Goal: Transaction & Acquisition: Purchase product/service

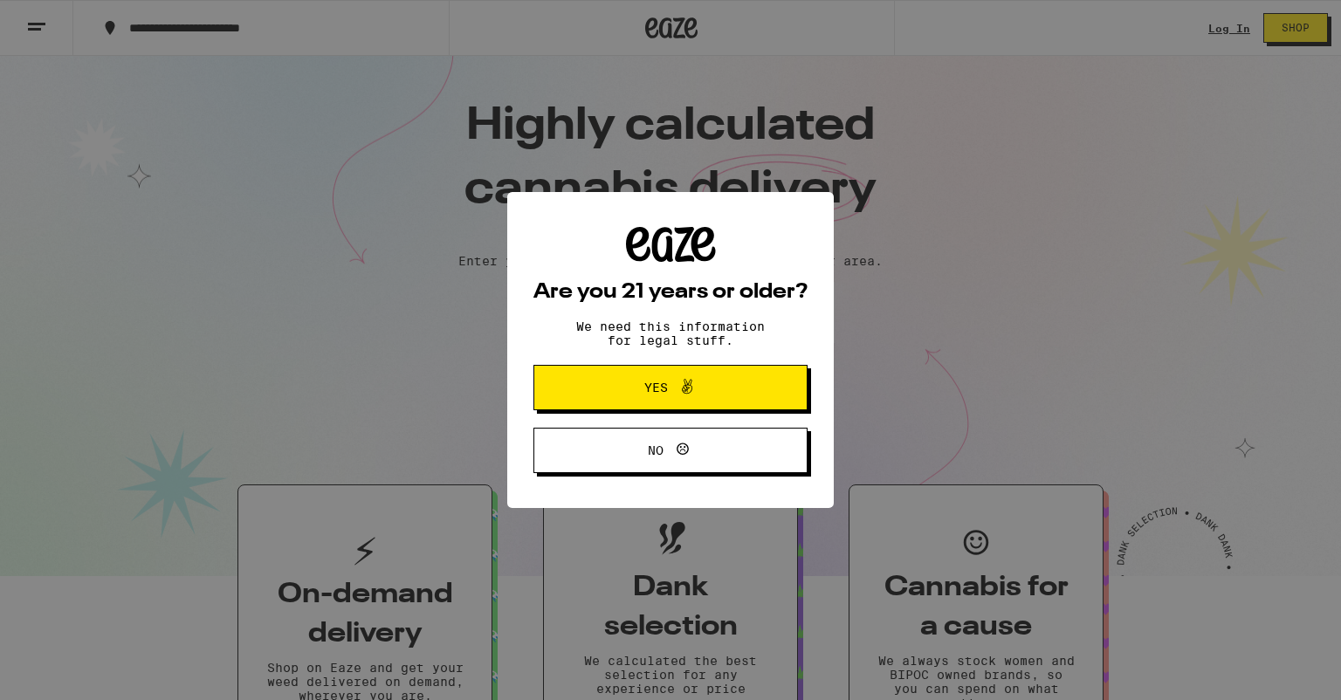
click at [608, 398] on span "Yes" at bounding box center [670, 387] width 133 height 23
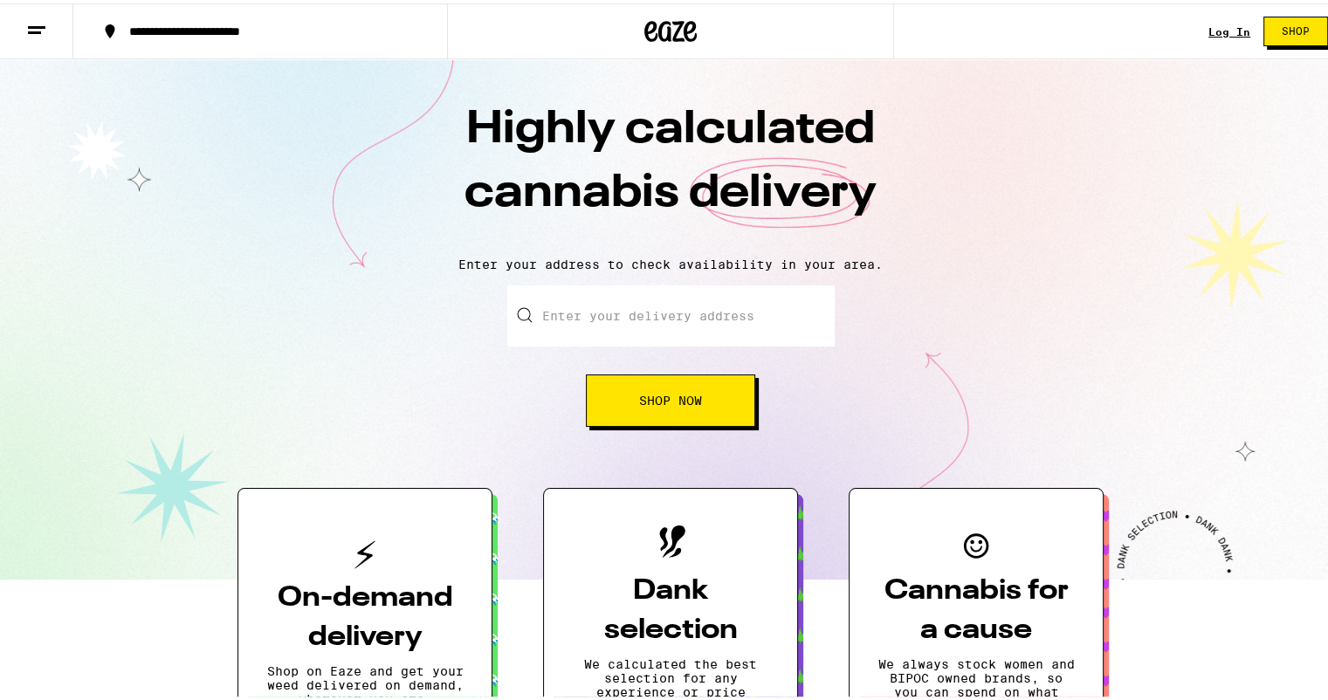
click at [1216, 33] on link "Log In" at bounding box center [1230, 28] width 42 height 11
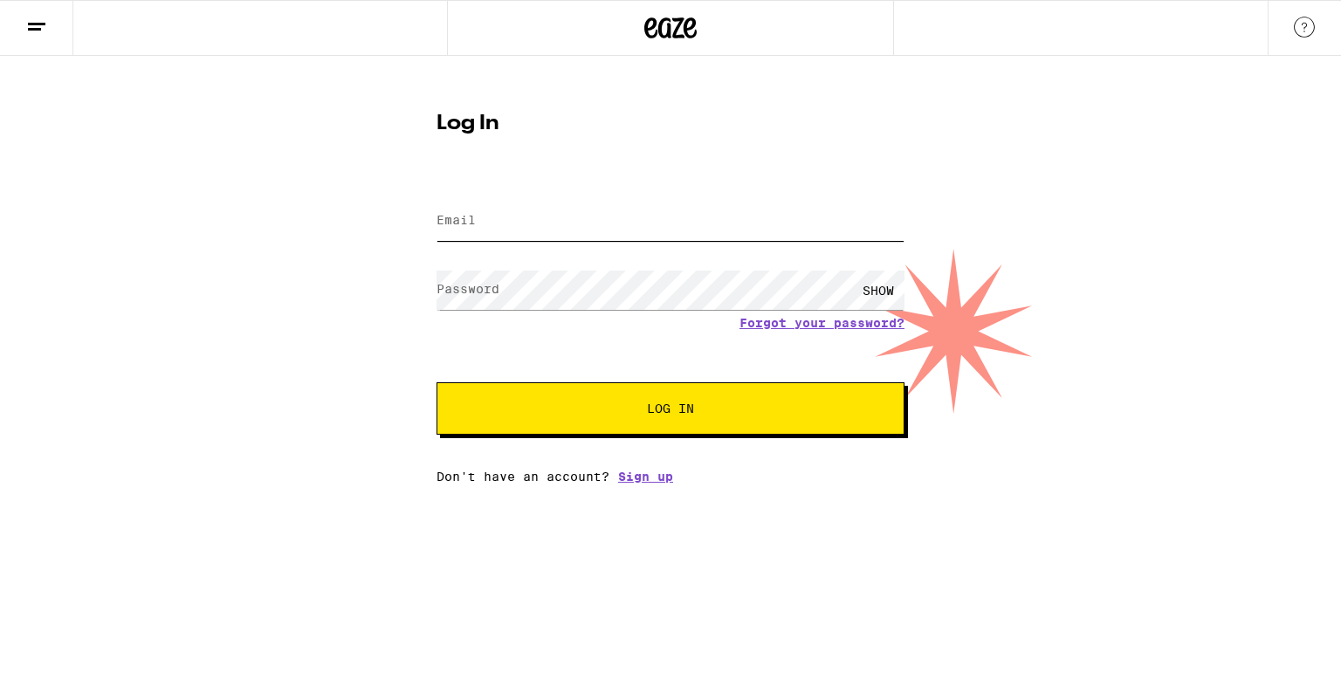
type input "[EMAIL_ADDRESS][DOMAIN_NAME]"
click at [592, 433] on button "Log In" at bounding box center [671, 409] width 468 height 52
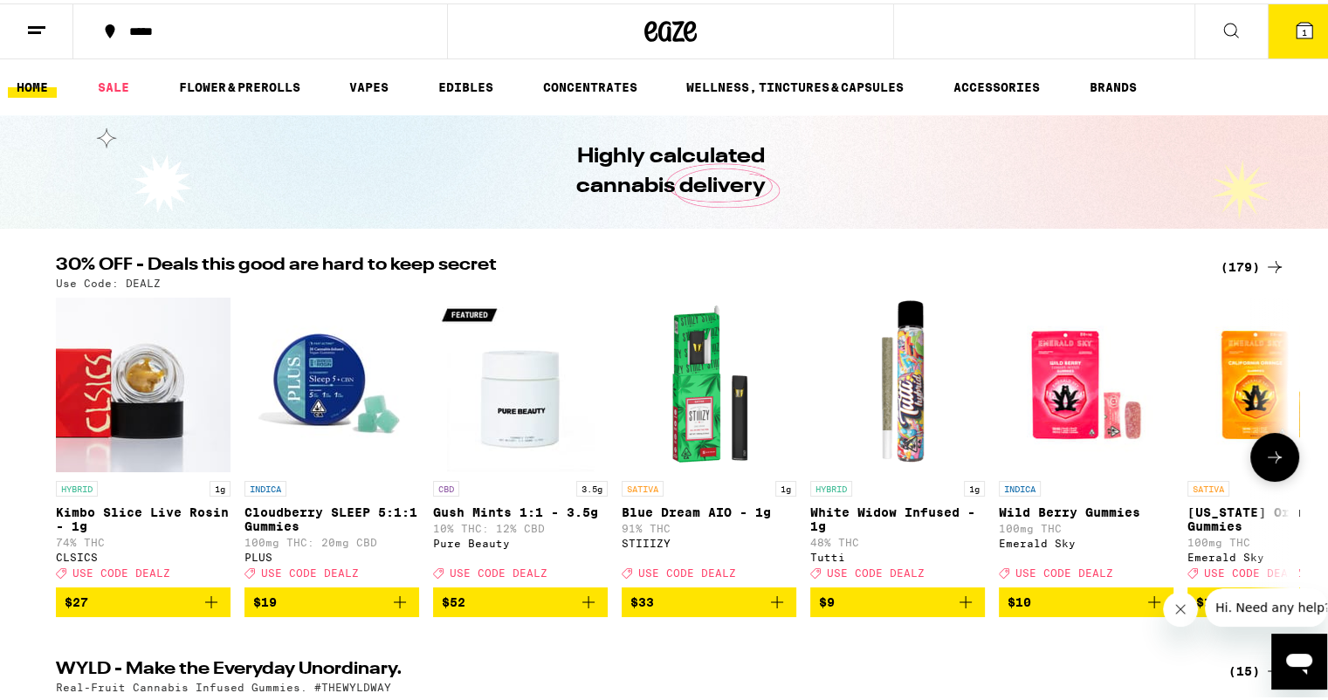
click at [322, 384] on img "Open page for Cloudberry SLEEP 5:1:1 Gummies from PLUS" at bounding box center [332, 381] width 175 height 175
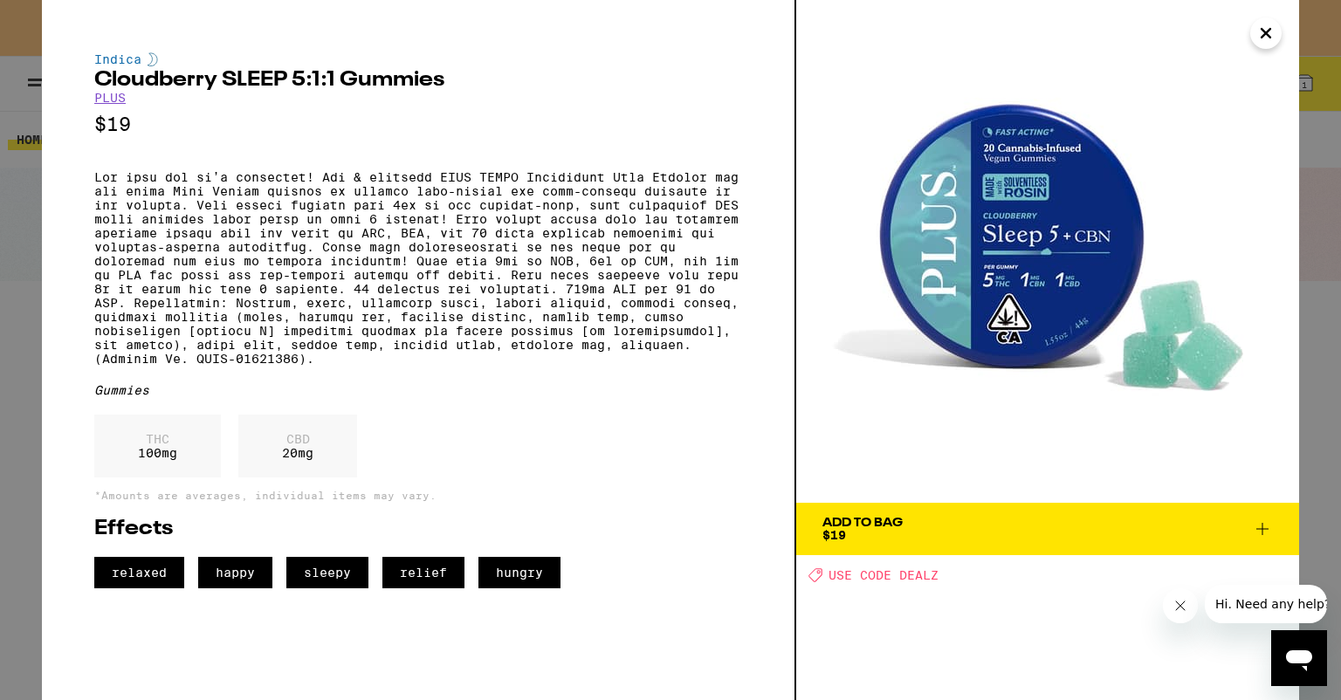
click at [866, 526] on div "Add To Bag" at bounding box center [863, 523] width 80 height 12
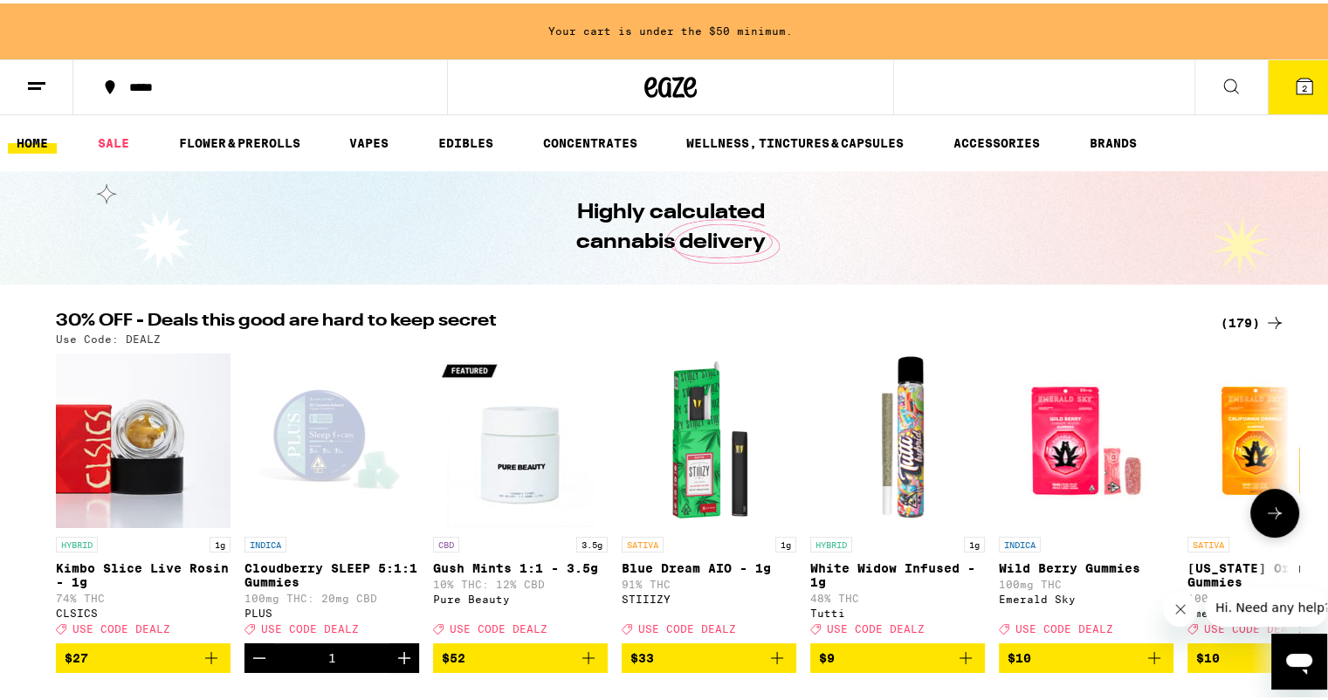
click at [310, 631] on span "USE CODE DEALZ" at bounding box center [310, 625] width 98 height 11
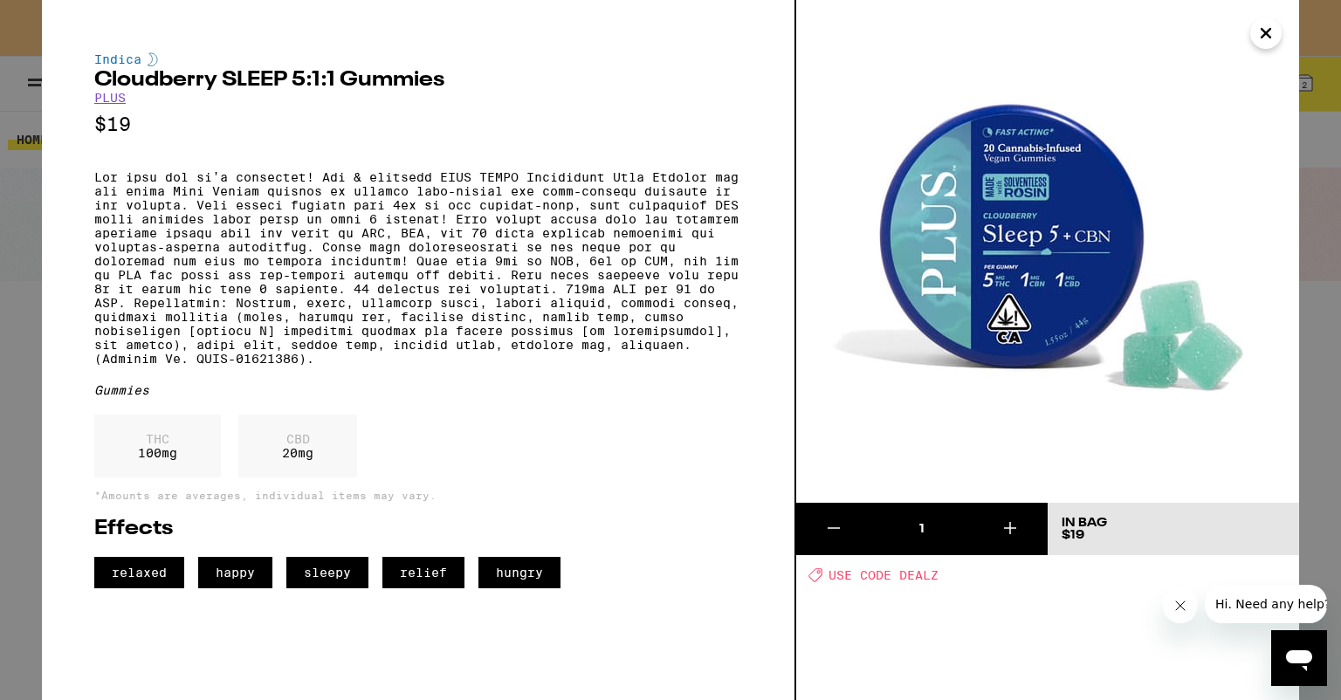
click at [826, 576] on div "Deal Created with Sketch. USE CODE DEALZ" at bounding box center [1054, 575] width 491 height 15
click at [1181, 603] on icon "Close message from company" at bounding box center [1180, 606] width 14 height 14
click at [917, 576] on span "USE CODE DEALZ" at bounding box center [884, 576] width 110 height 14
click at [1268, 32] on icon "Close" at bounding box center [1266, 33] width 21 height 26
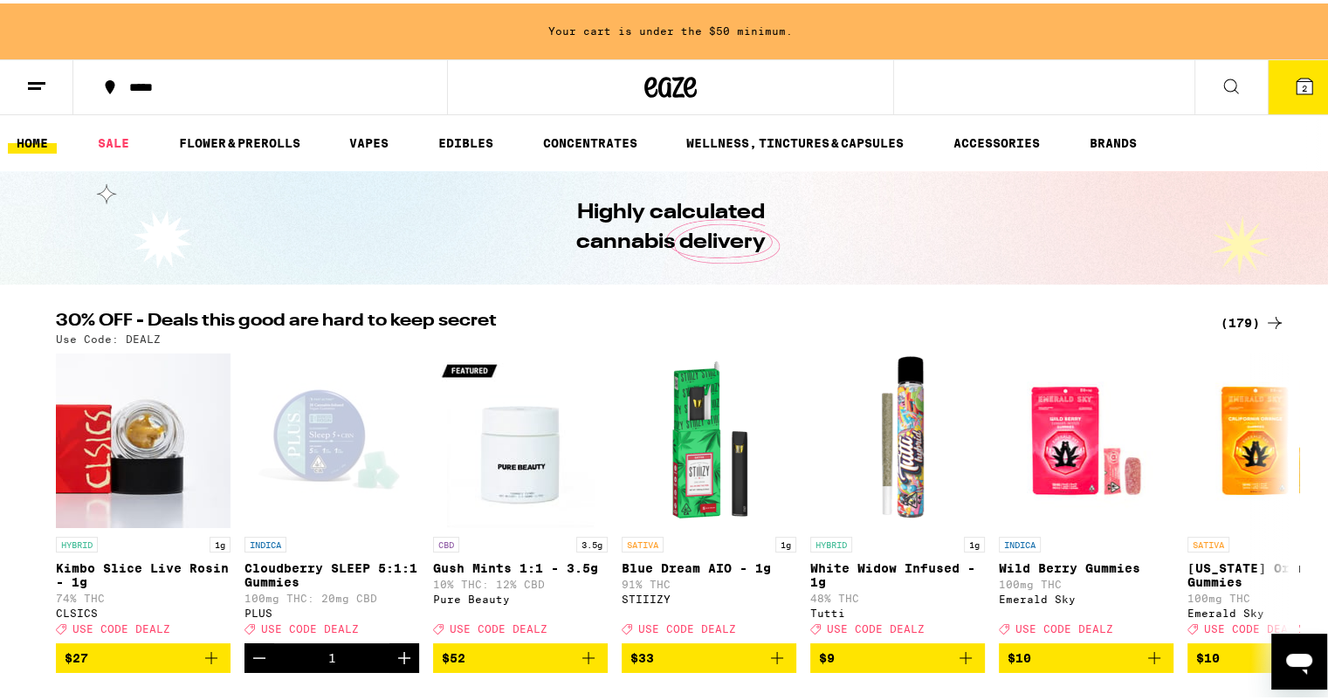
click at [1283, 93] on button "2" at bounding box center [1304, 84] width 73 height 54
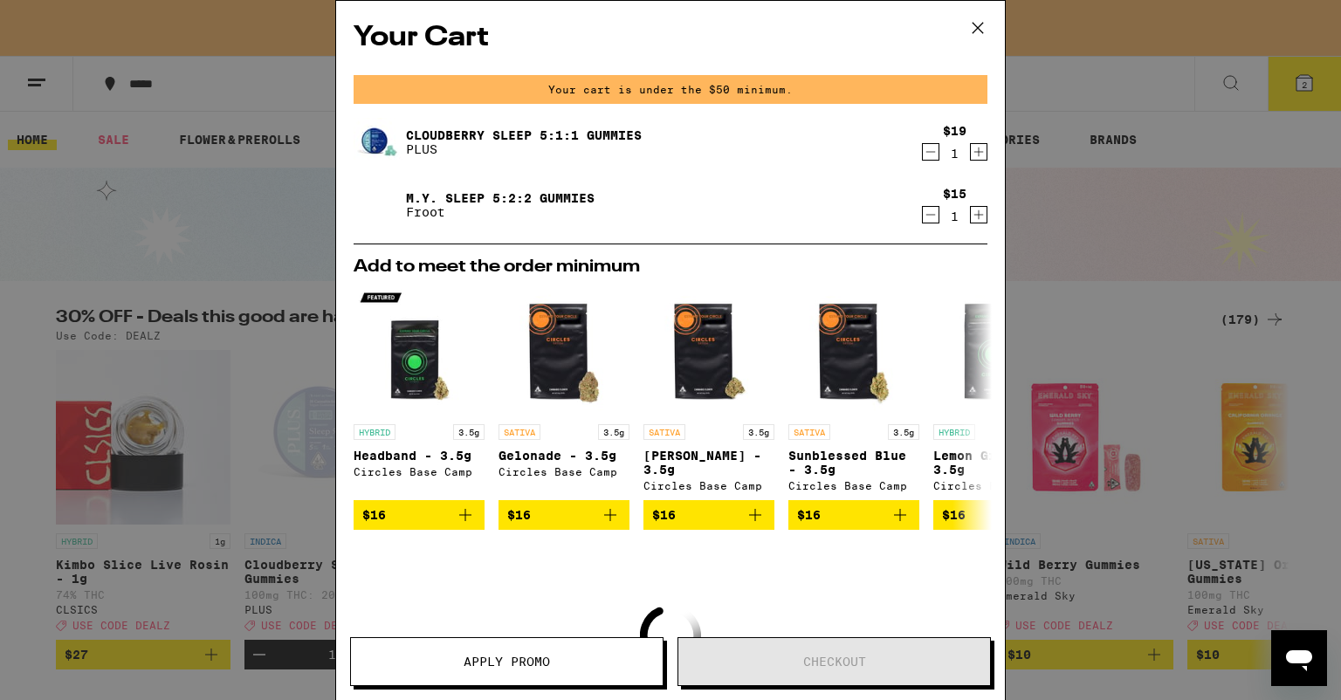
click at [510, 196] on link "M.Y. SLEEP 5:2:2 Gummies" at bounding box center [500, 198] width 189 height 14
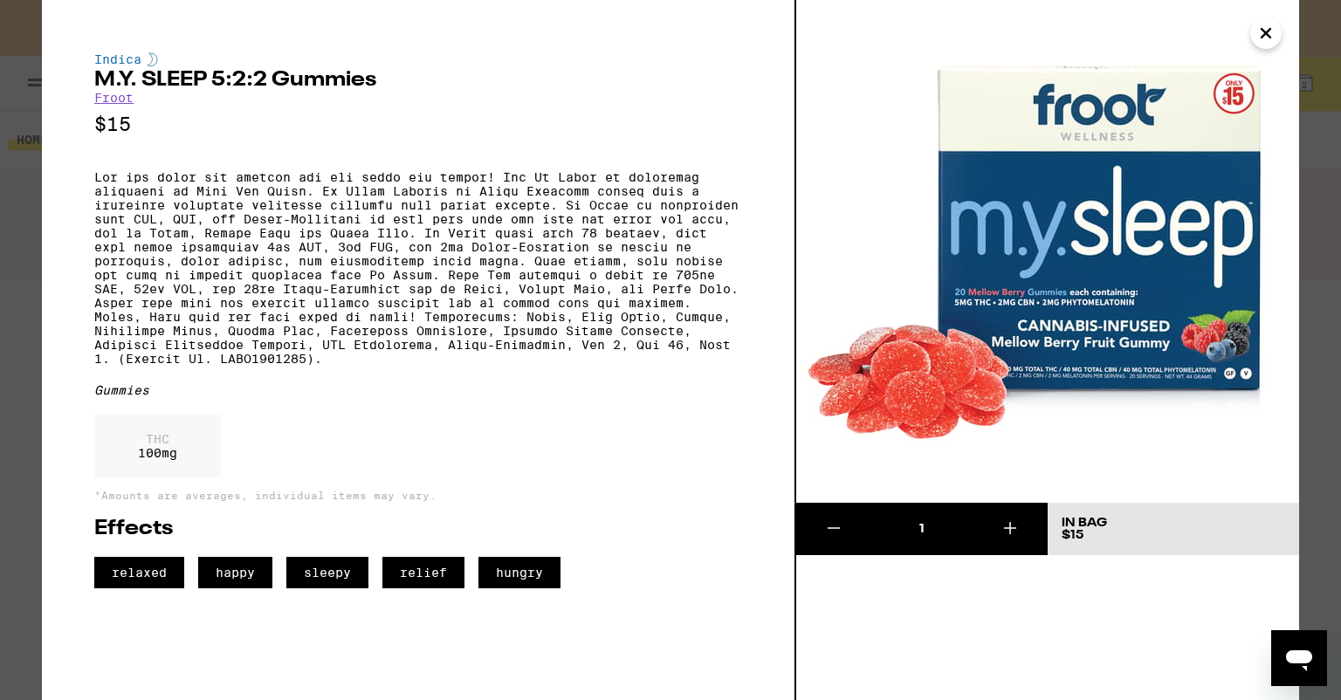
click at [1269, 31] on icon "Close" at bounding box center [1266, 33] width 21 height 26
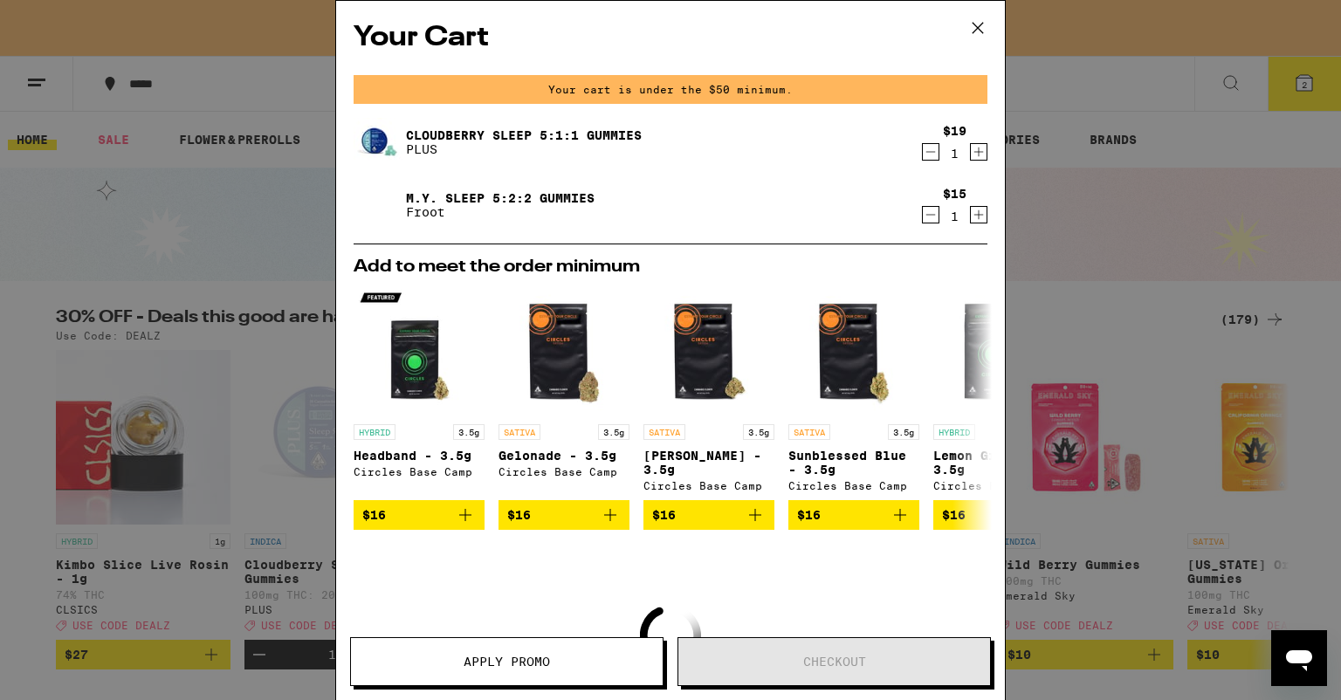
click at [975, 33] on icon at bounding box center [978, 28] width 26 height 26
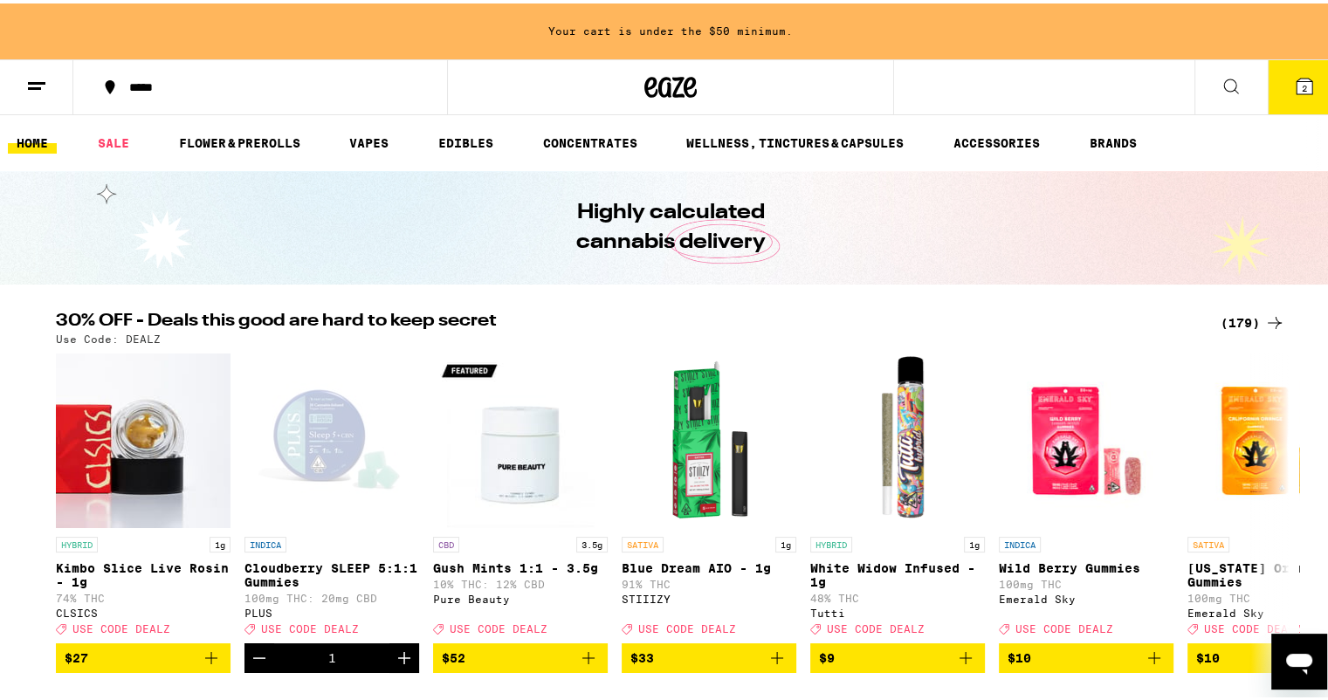
click at [1281, 93] on button "2" at bounding box center [1304, 84] width 73 height 54
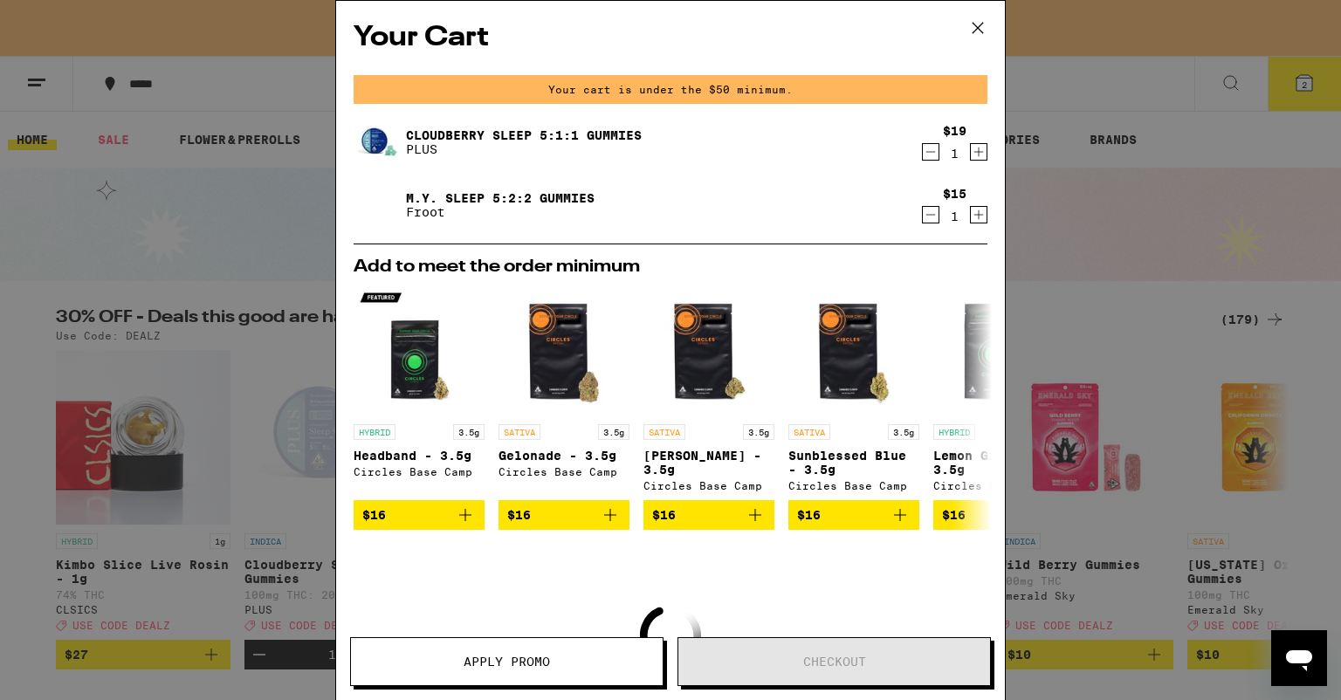
click at [923, 157] on icon "Decrement" at bounding box center [931, 151] width 16 height 21
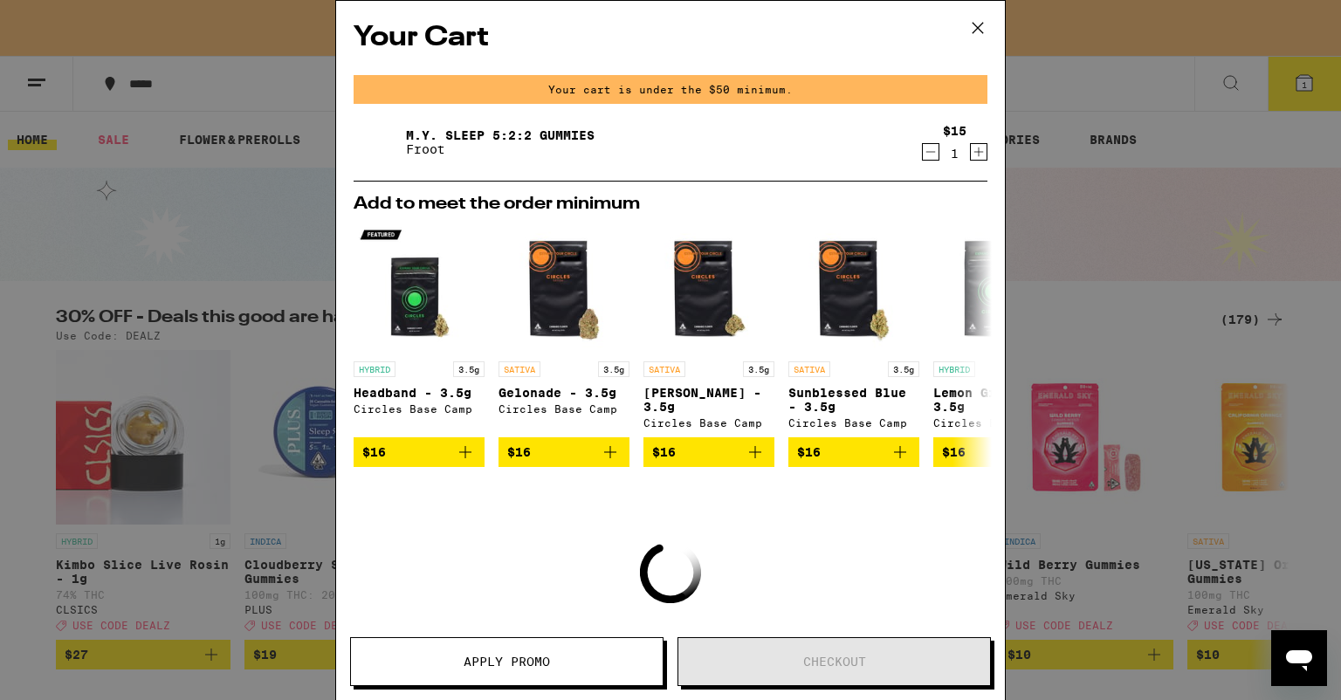
click at [974, 38] on icon at bounding box center [978, 28] width 26 height 26
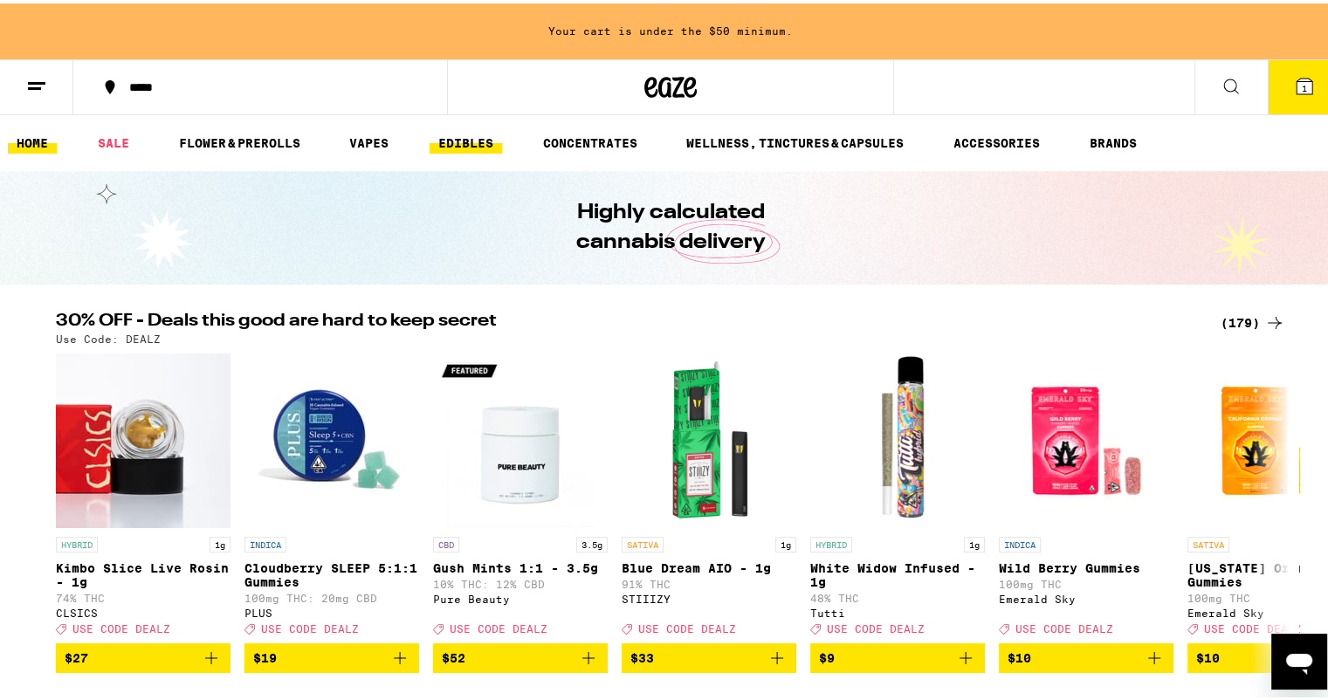
click at [460, 137] on link "EDIBLES" at bounding box center [466, 139] width 72 height 21
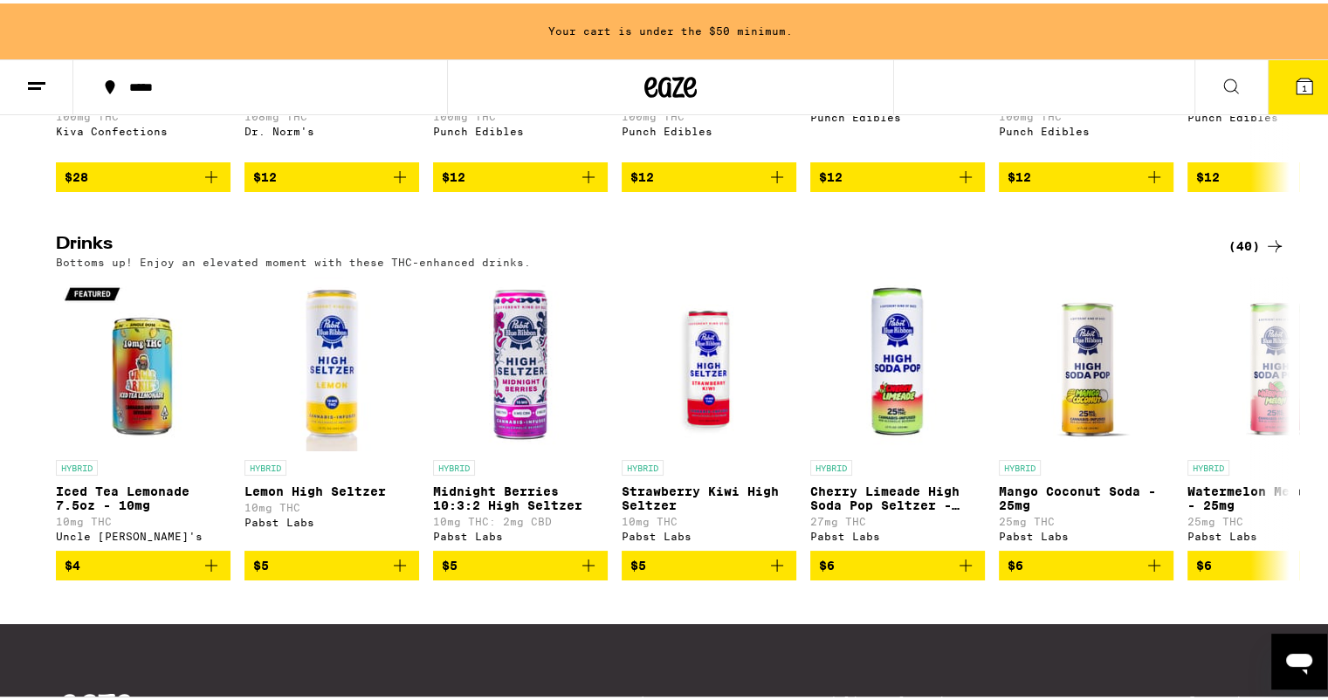
scroll to position [863, 0]
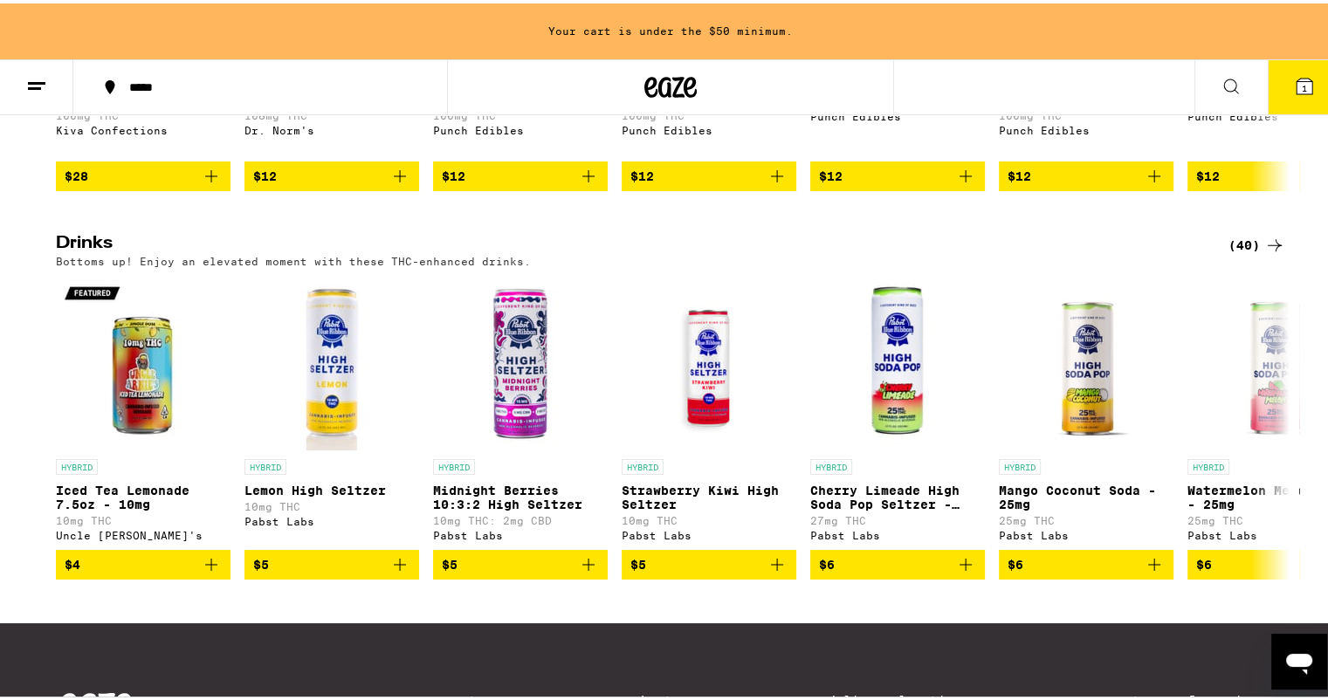
click at [1272, 248] on icon at bounding box center [1275, 242] width 14 height 12
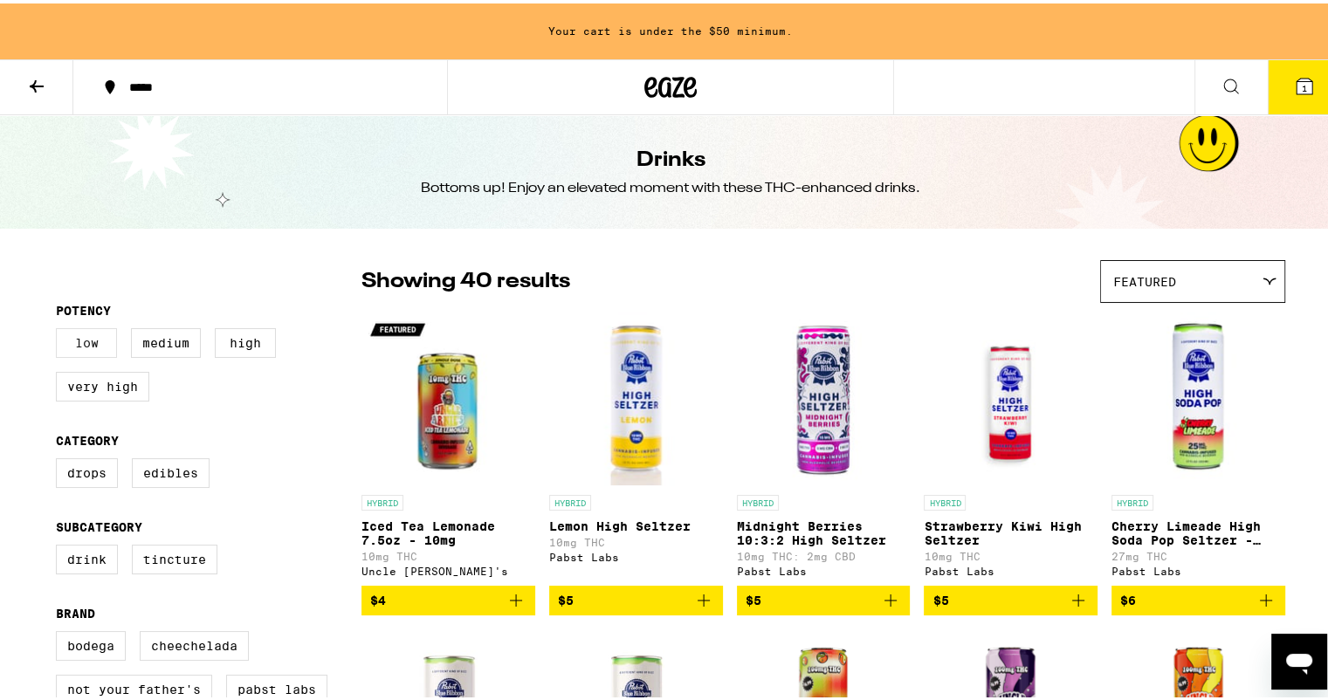
click at [88, 334] on label "Low" at bounding box center [86, 340] width 61 height 30
click at [60, 328] on input "Low" at bounding box center [59, 327] width 1 height 1
checkbox input "true"
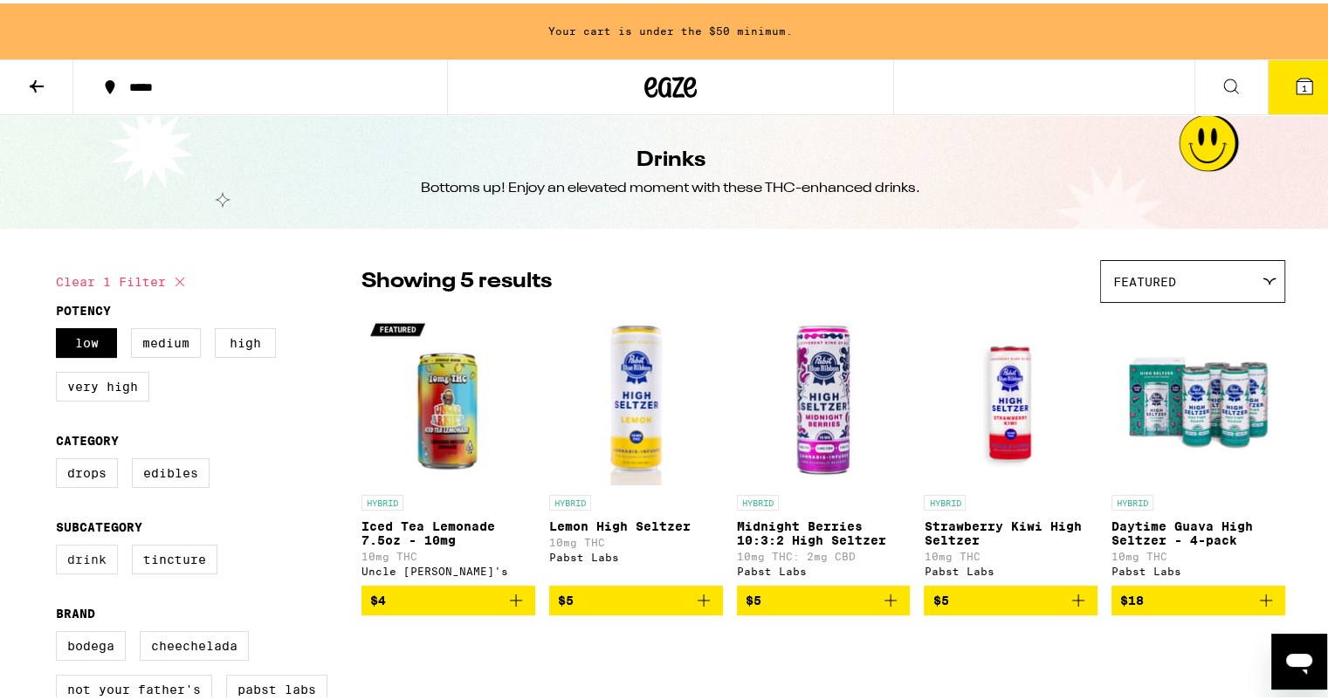
click at [89, 562] on label "Drink" at bounding box center [87, 556] width 62 height 30
click at [60, 545] on input "Drink" at bounding box center [59, 544] width 1 height 1
checkbox input "true"
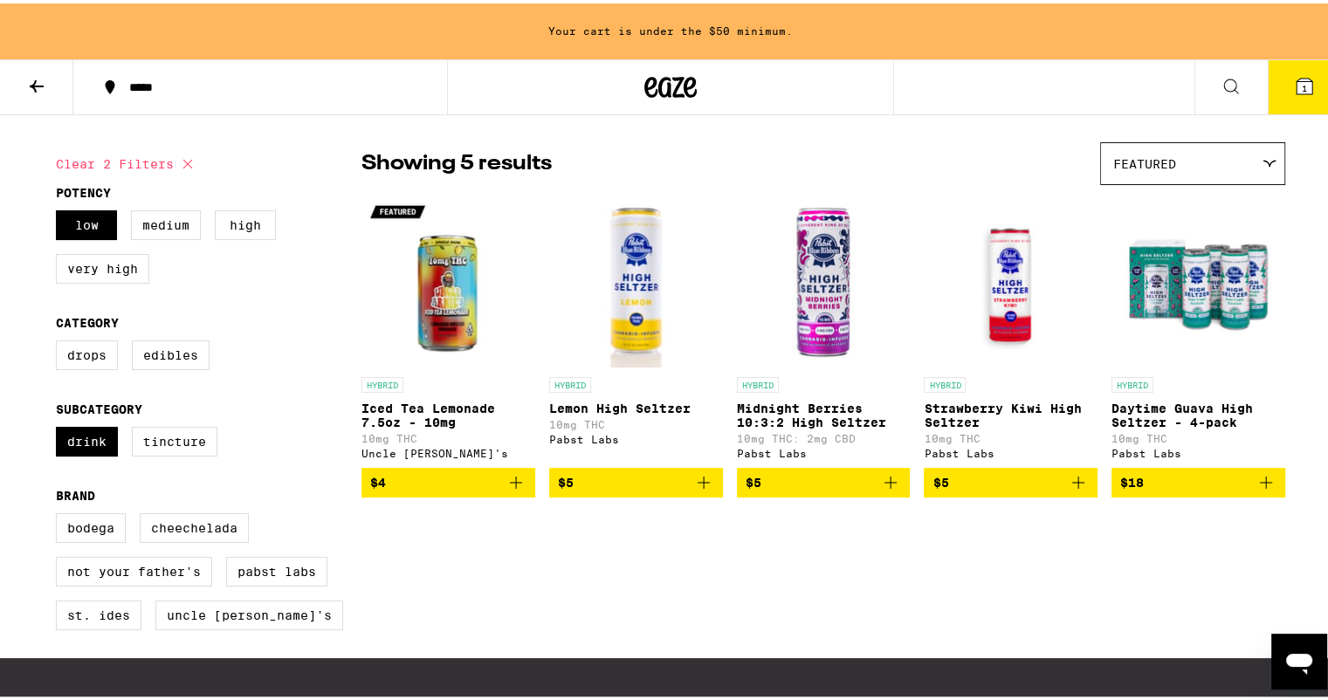
scroll to position [115, 0]
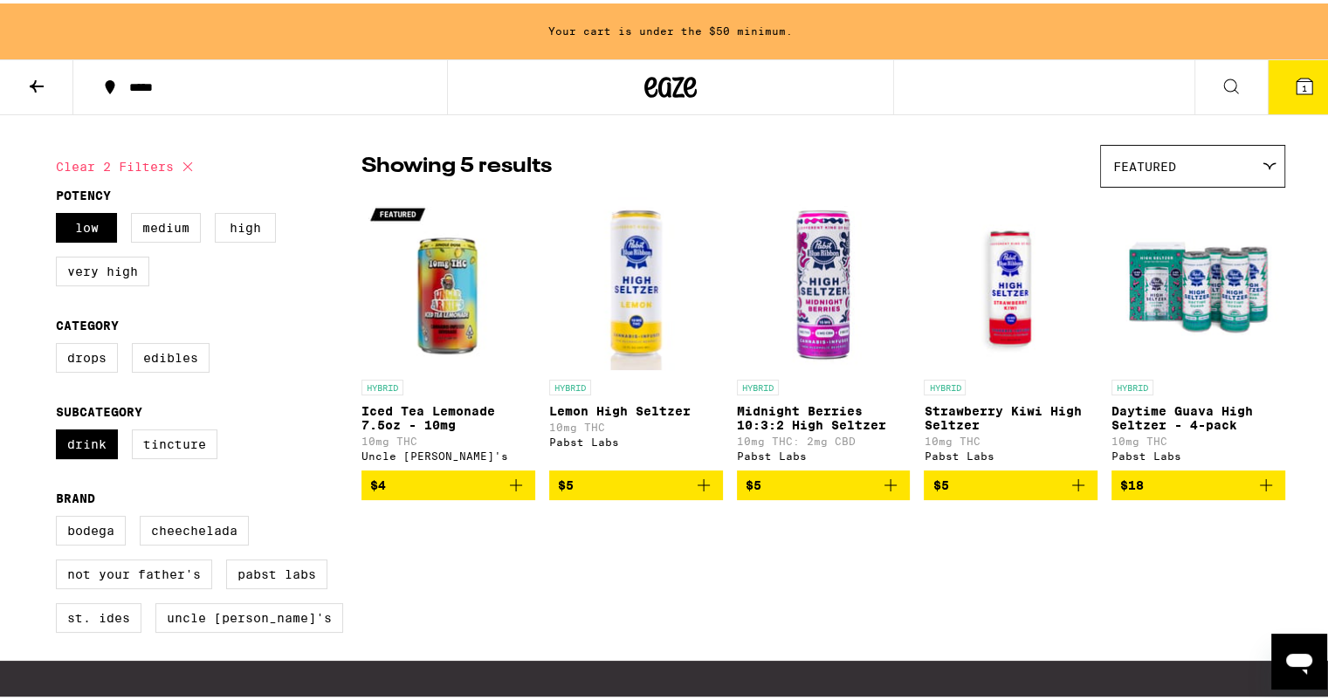
click at [811, 417] on p "Midnight Berries 10:3:2 High Seltzer" at bounding box center [824, 415] width 174 height 28
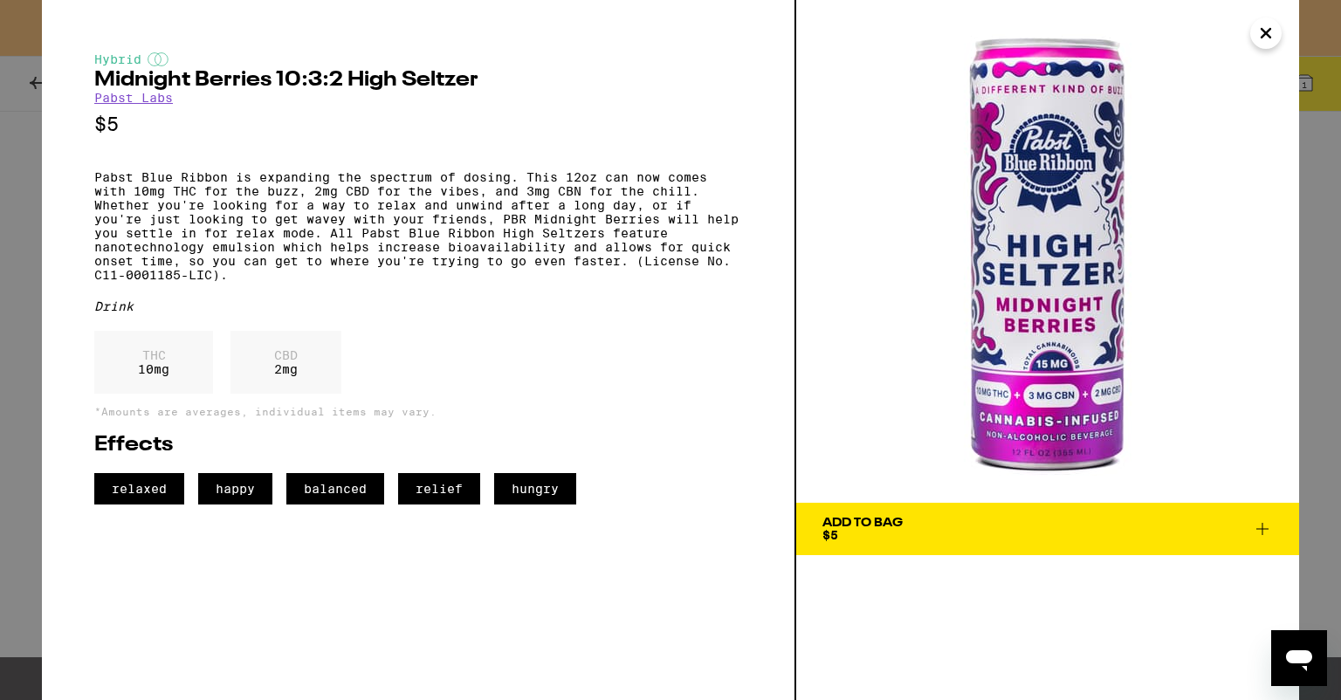
click at [1270, 38] on icon "Close" at bounding box center [1266, 33] width 21 height 26
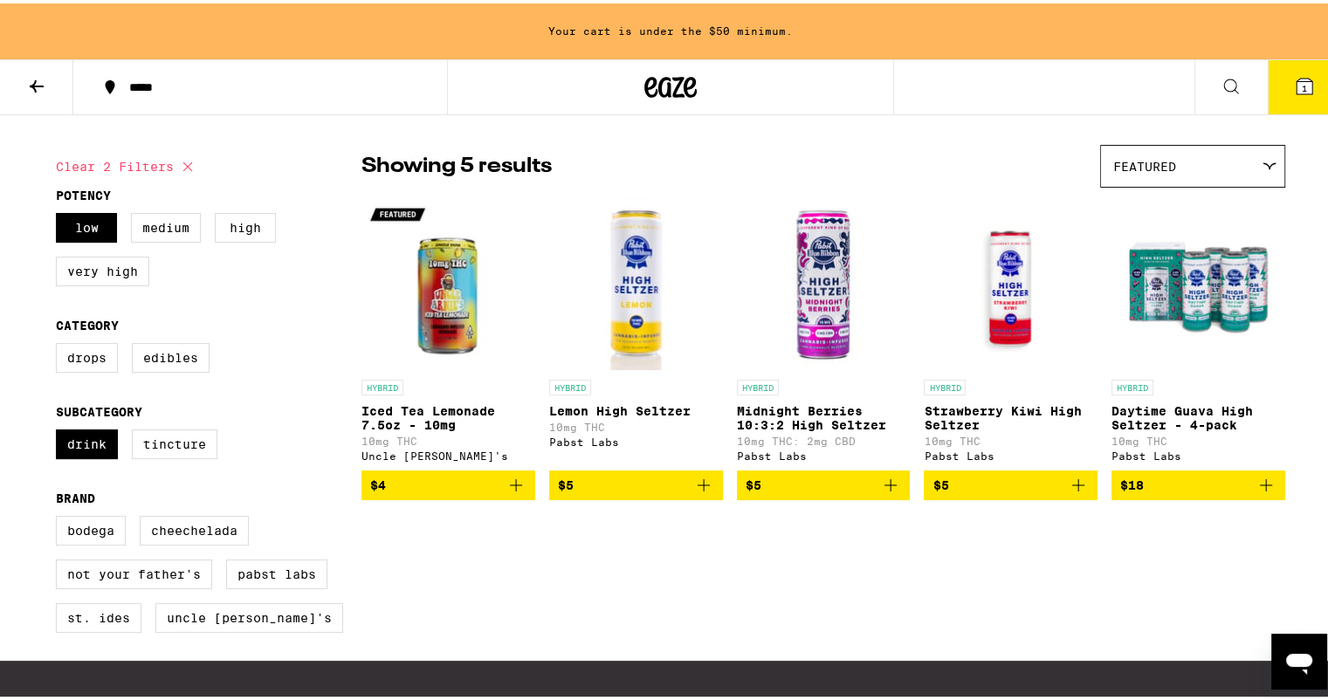
click at [442, 318] on img "Open page for Iced Tea Lemonade 7.5oz - 10mg from Uncle Arnie's" at bounding box center [449, 280] width 174 height 175
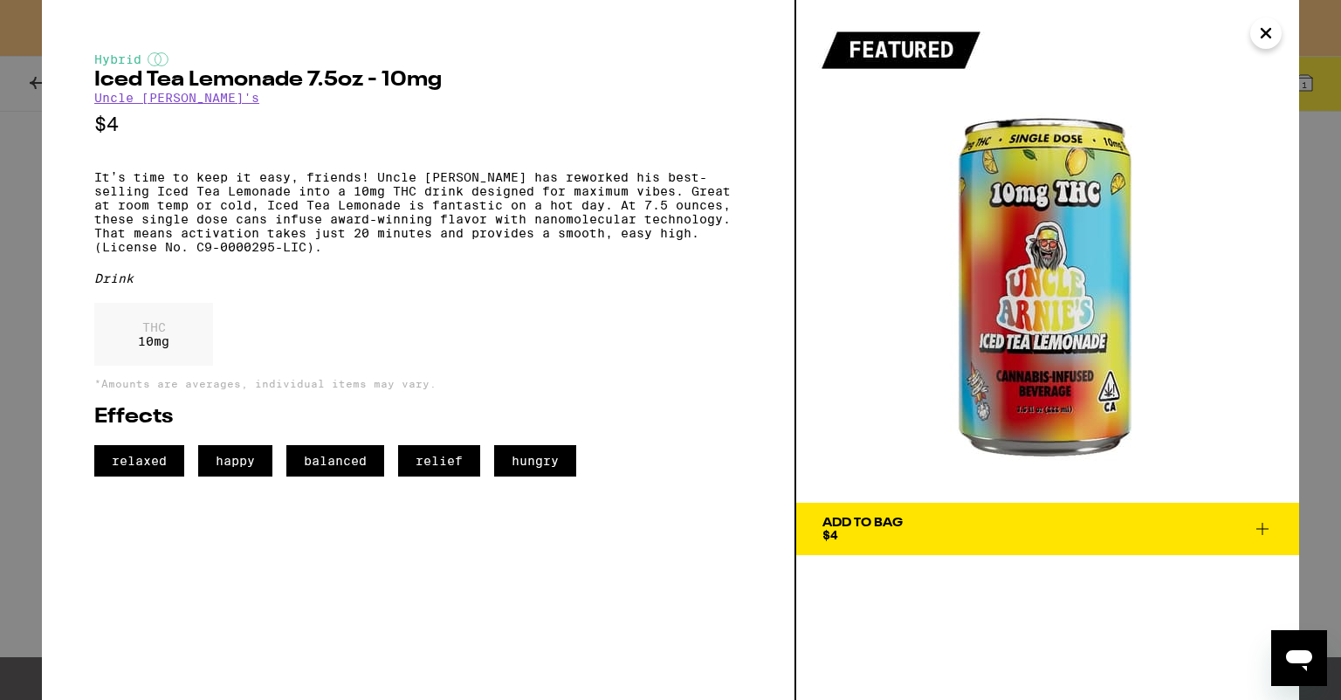
click at [1265, 41] on icon "Close" at bounding box center [1266, 33] width 21 height 26
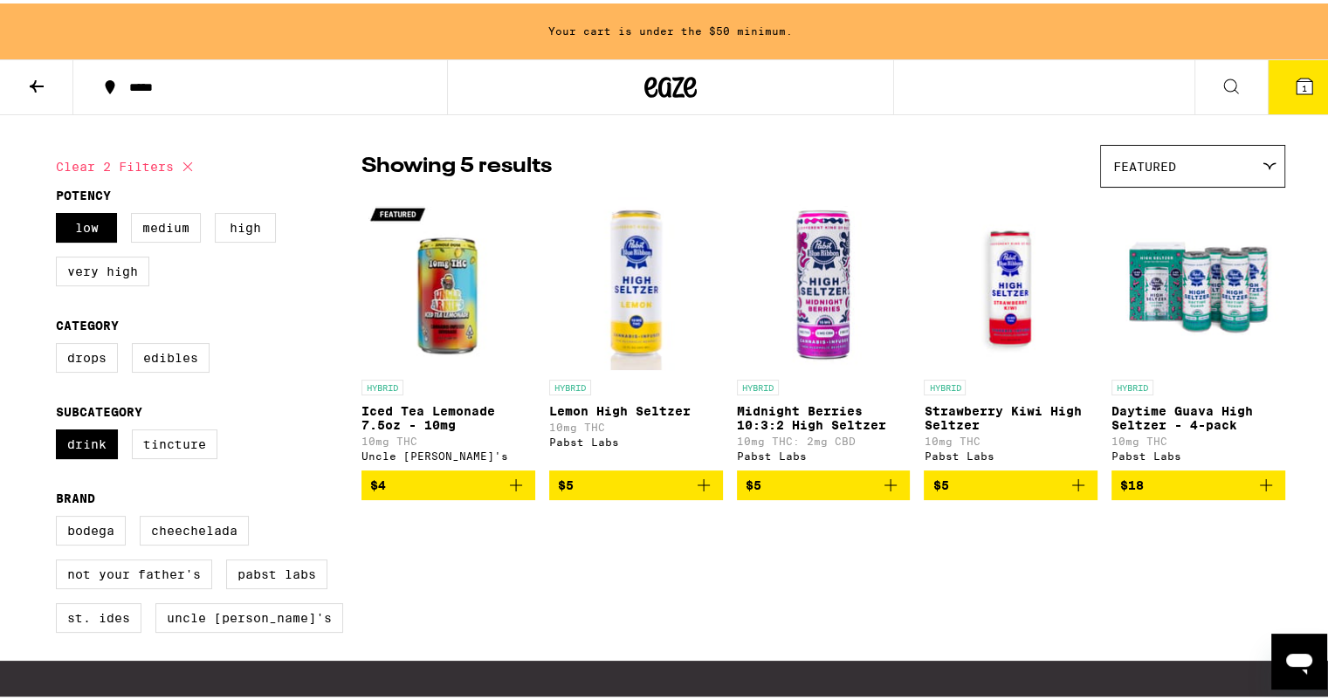
click at [631, 321] on img "Open page for Lemon High Seltzer from Pabst Labs" at bounding box center [636, 280] width 174 height 175
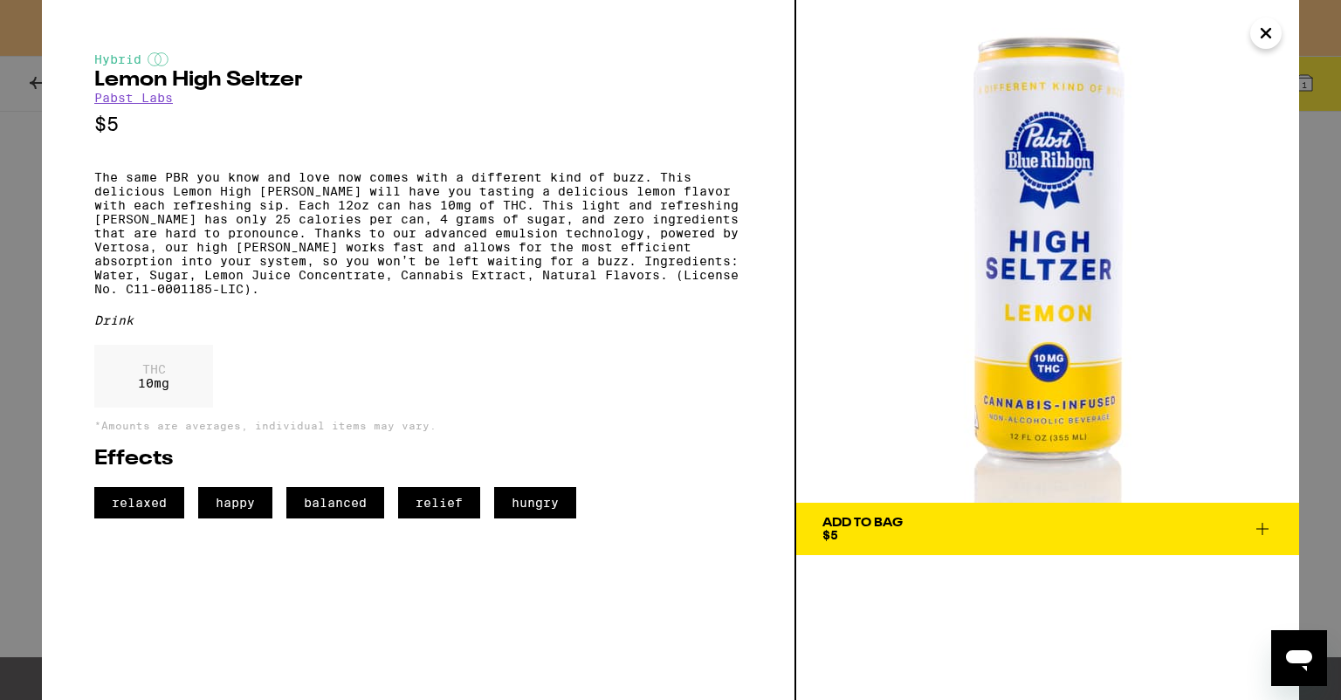
click at [977, 528] on span "Add To Bag $5" at bounding box center [1048, 529] width 451 height 24
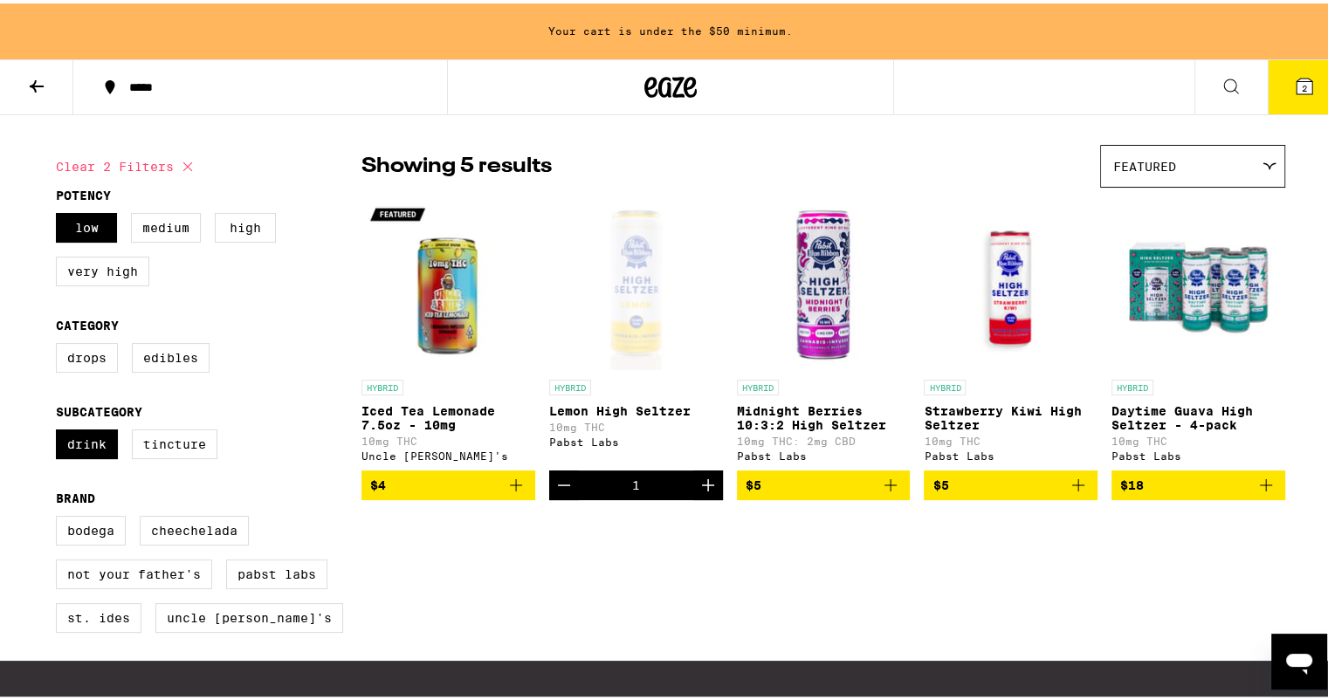
click at [29, 81] on icon at bounding box center [36, 82] width 21 height 21
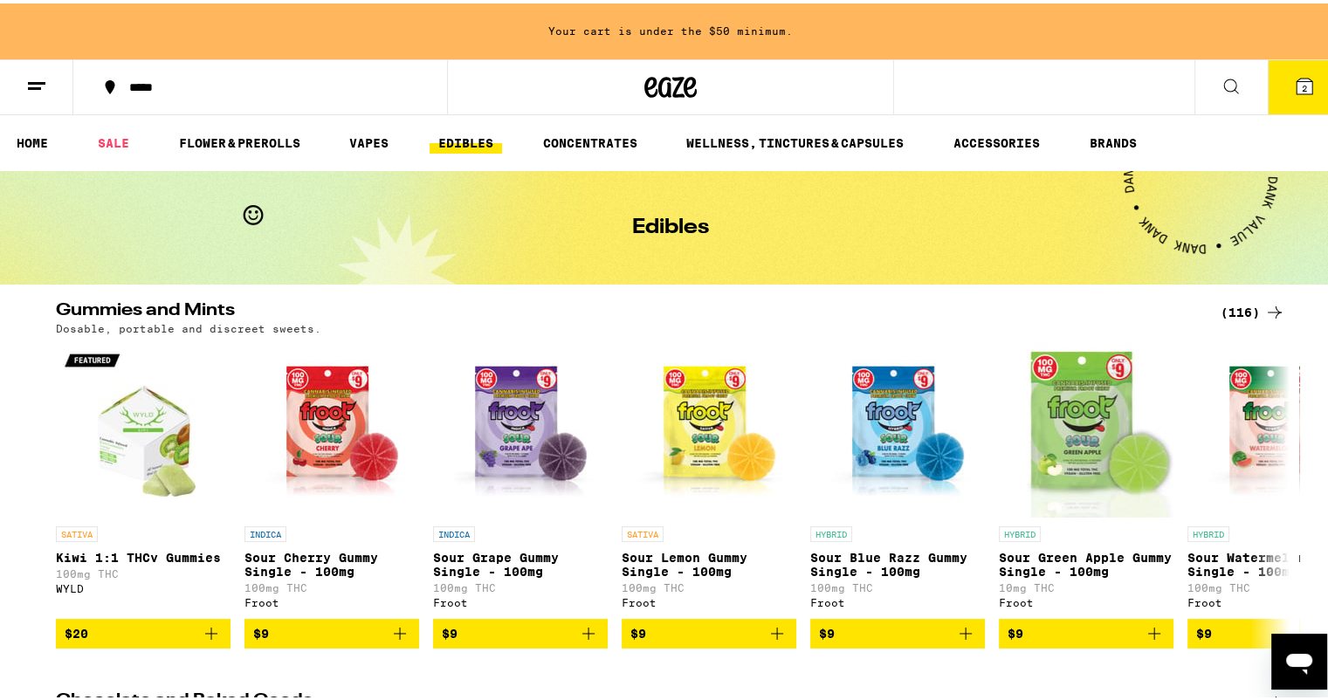
click at [1244, 309] on div "(116)" at bounding box center [1253, 309] width 65 height 21
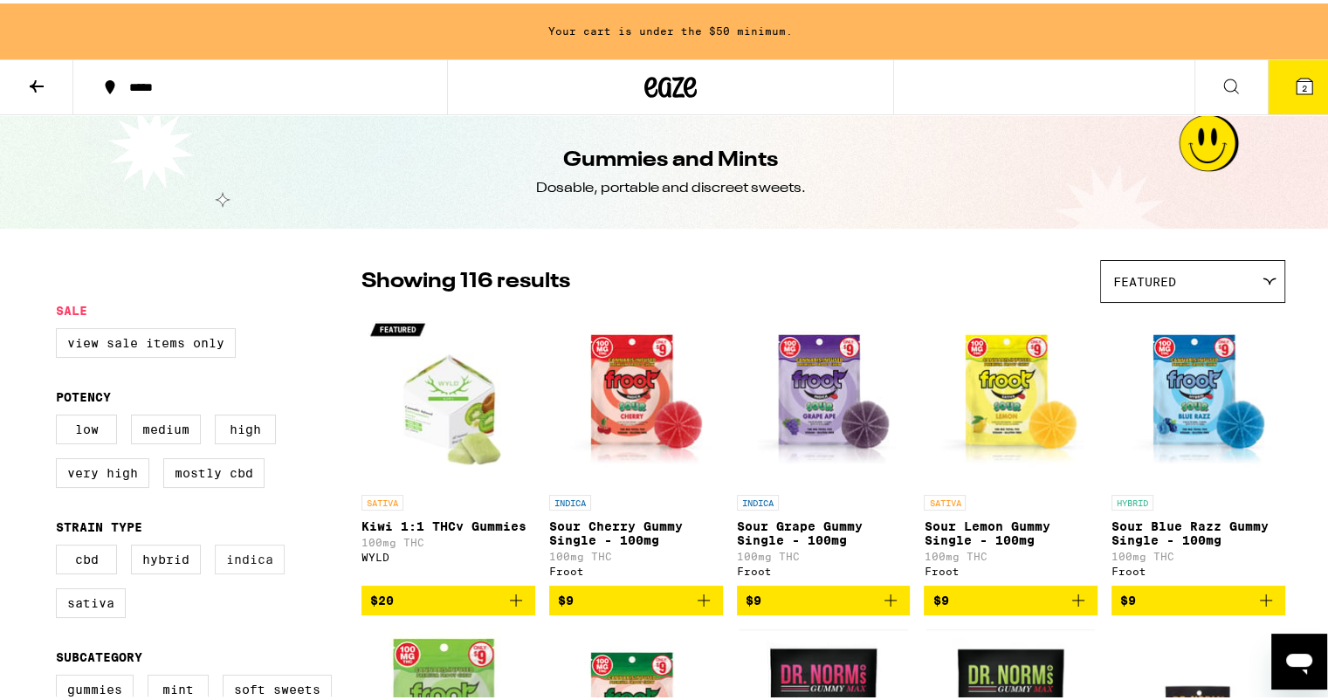
click at [245, 571] on label "Indica" at bounding box center [250, 556] width 70 height 30
click at [60, 545] on input "Indica" at bounding box center [59, 544] width 1 height 1
checkbox input "true"
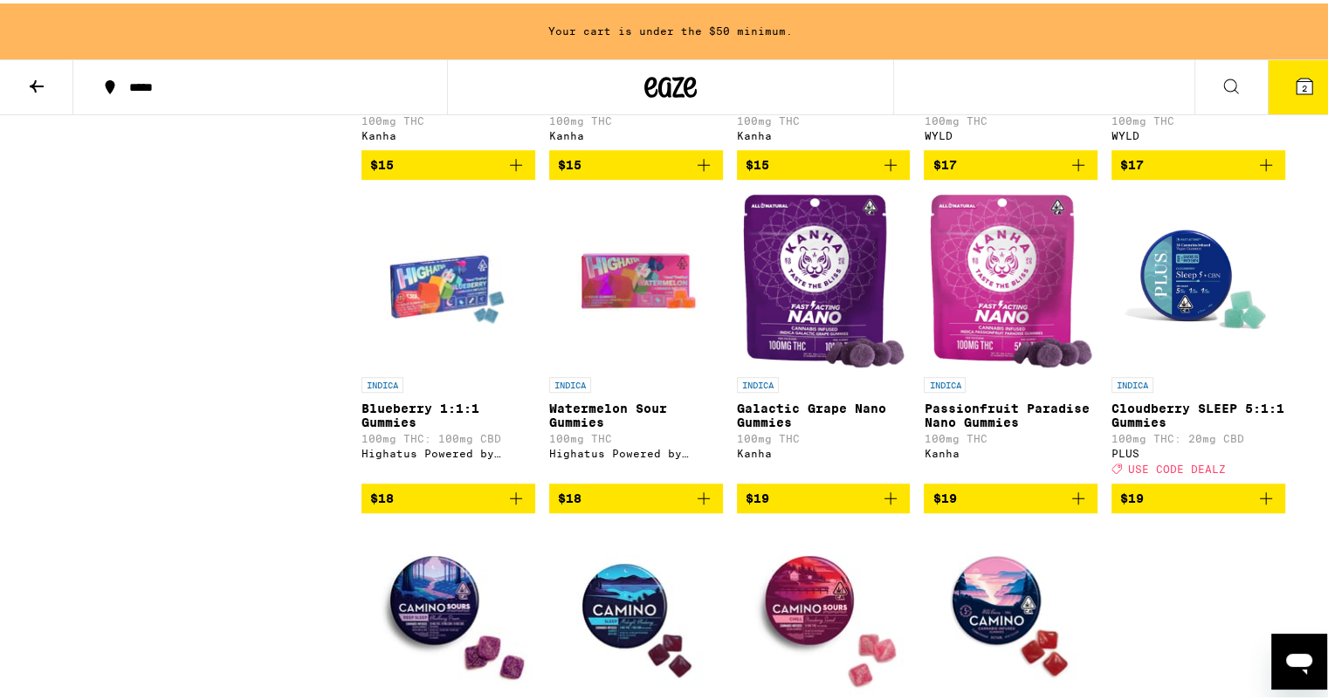
scroll to position [1069, 0]
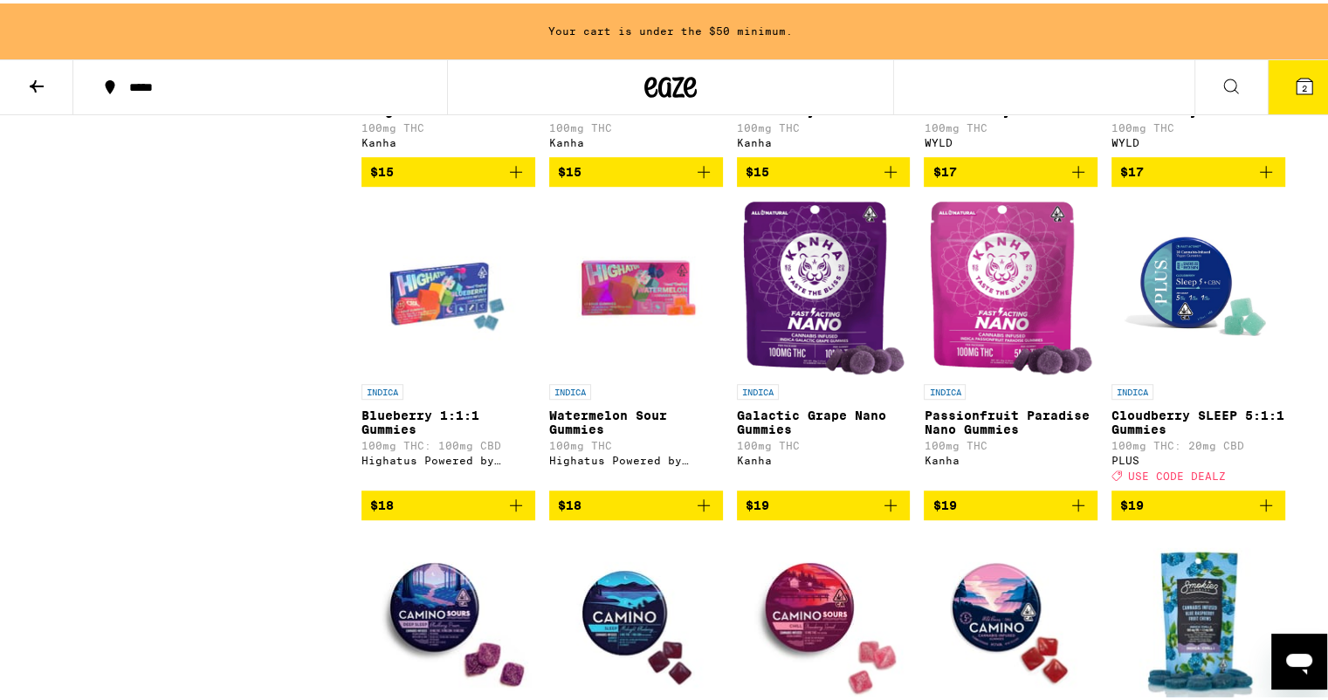
click at [812, 339] on img "Open page for Galactic Grape Nano Gummies from Kanha" at bounding box center [823, 284] width 163 height 175
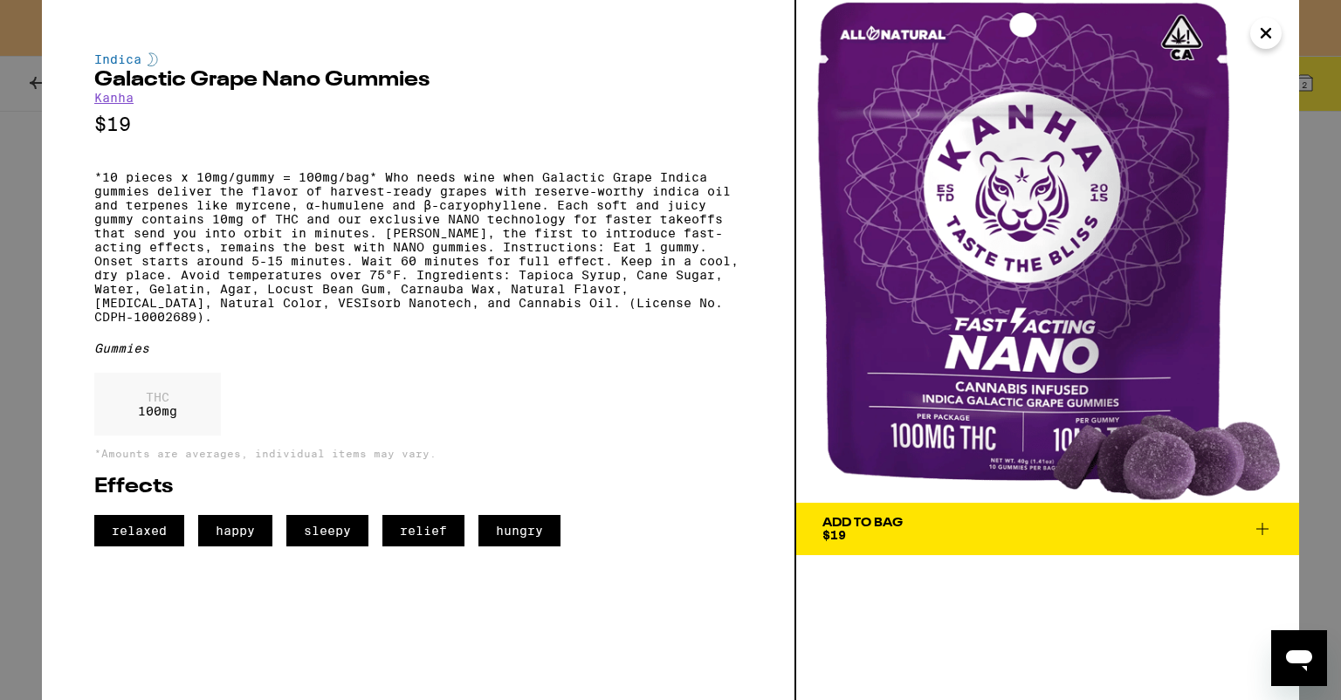
click at [1268, 525] on icon at bounding box center [1262, 529] width 21 height 21
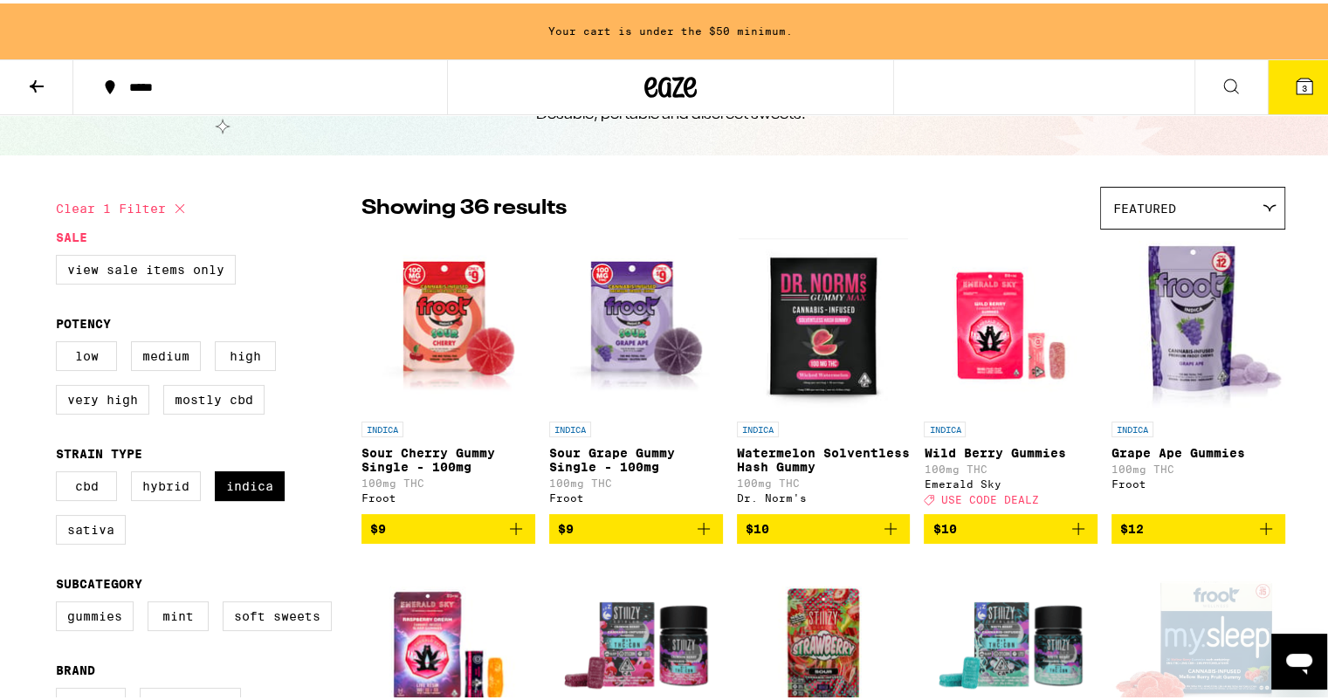
scroll to position [77, 0]
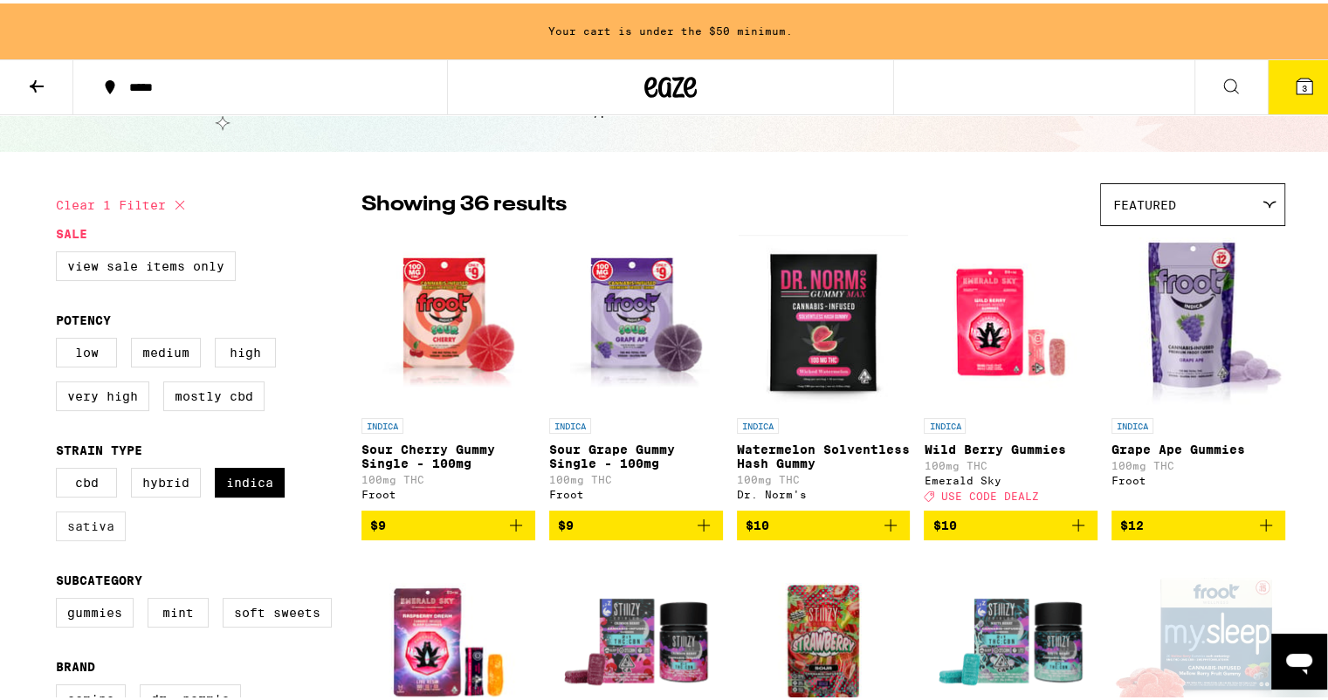
click at [100, 538] on label "Sativa" at bounding box center [91, 523] width 70 height 30
click at [60, 468] on input "Sativa" at bounding box center [59, 467] width 1 height 1
checkbox input "true"
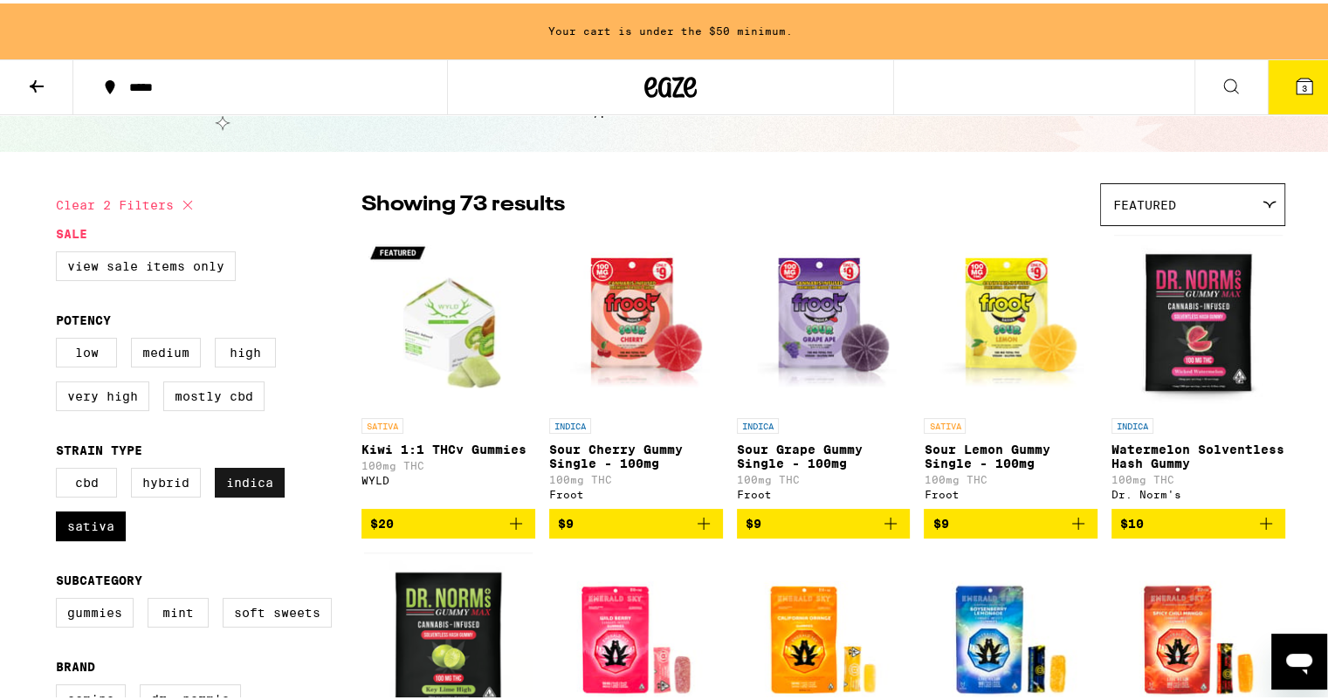
click at [238, 486] on label "Indica" at bounding box center [250, 480] width 70 height 30
click at [60, 468] on input "Indica" at bounding box center [59, 467] width 1 height 1
checkbox input "false"
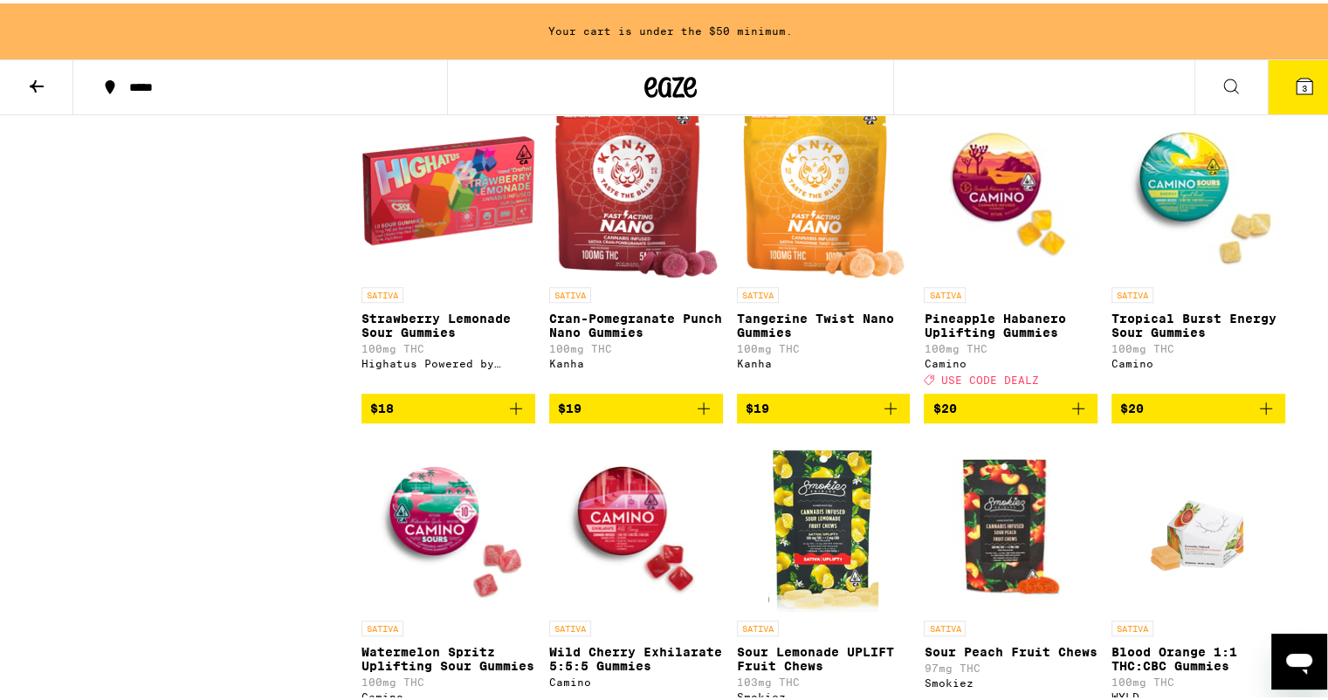
scroll to position [1199, 0]
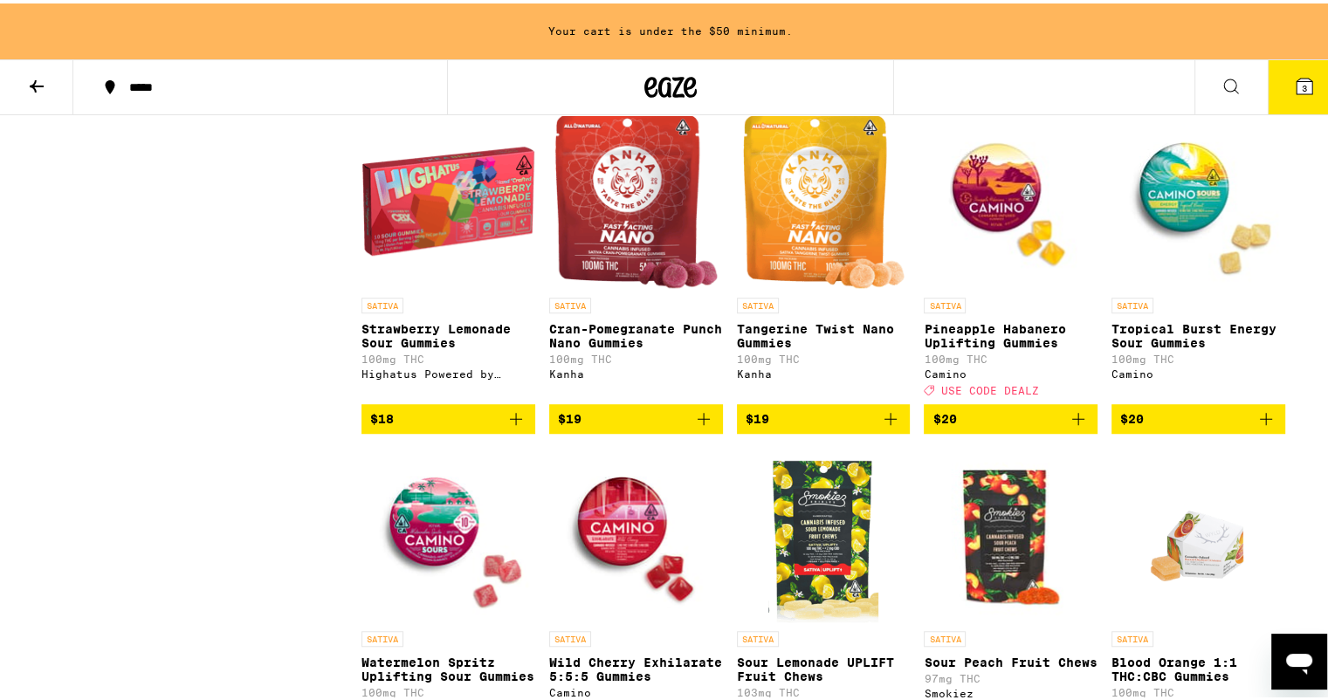
click at [616, 272] on img "Open page for Cran-Pomegranate Punch Nano Gummies from Kanha" at bounding box center [636, 198] width 163 height 175
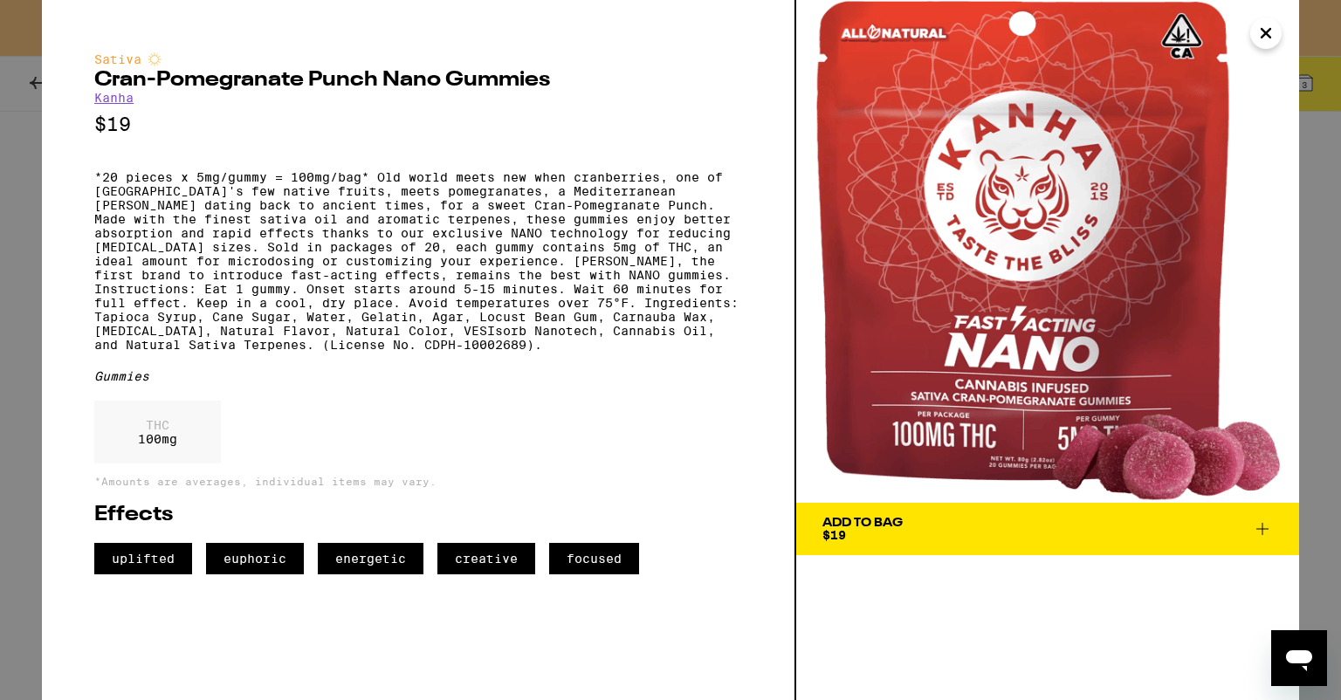
click at [1160, 515] on button "Add To Bag $19" at bounding box center [1047, 529] width 503 height 52
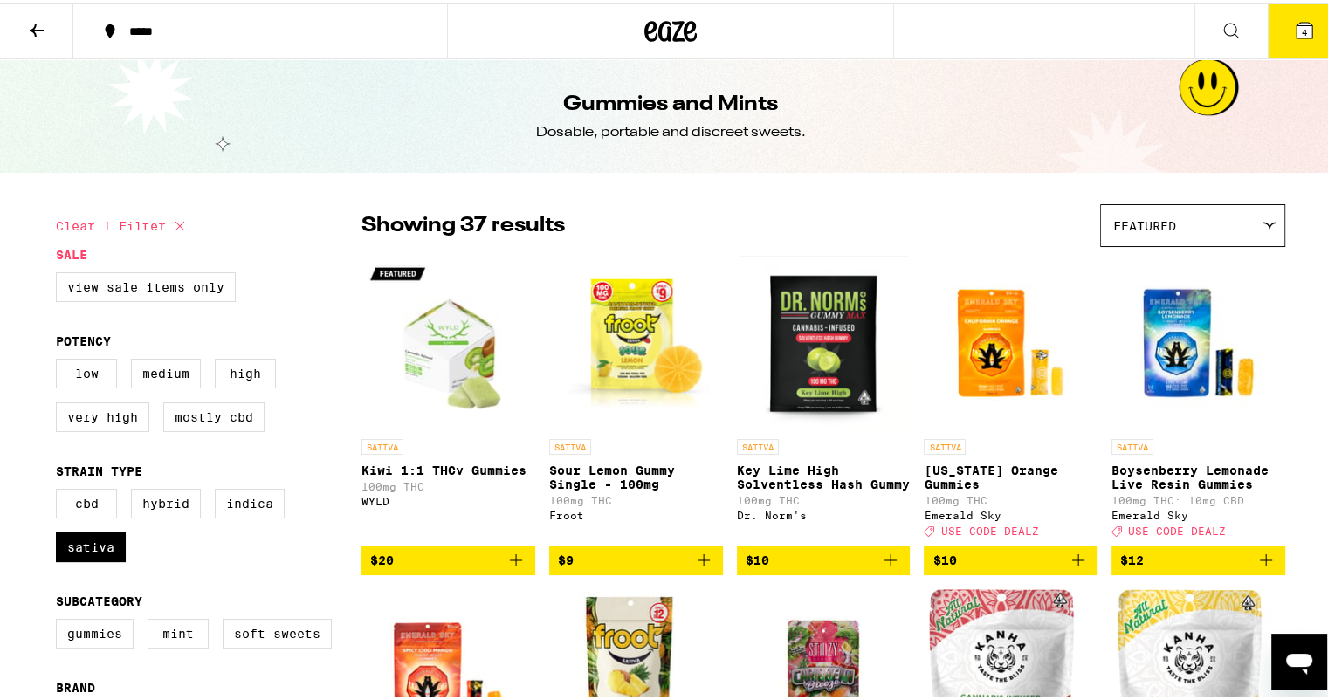
click at [38, 35] on icon at bounding box center [36, 27] width 21 height 21
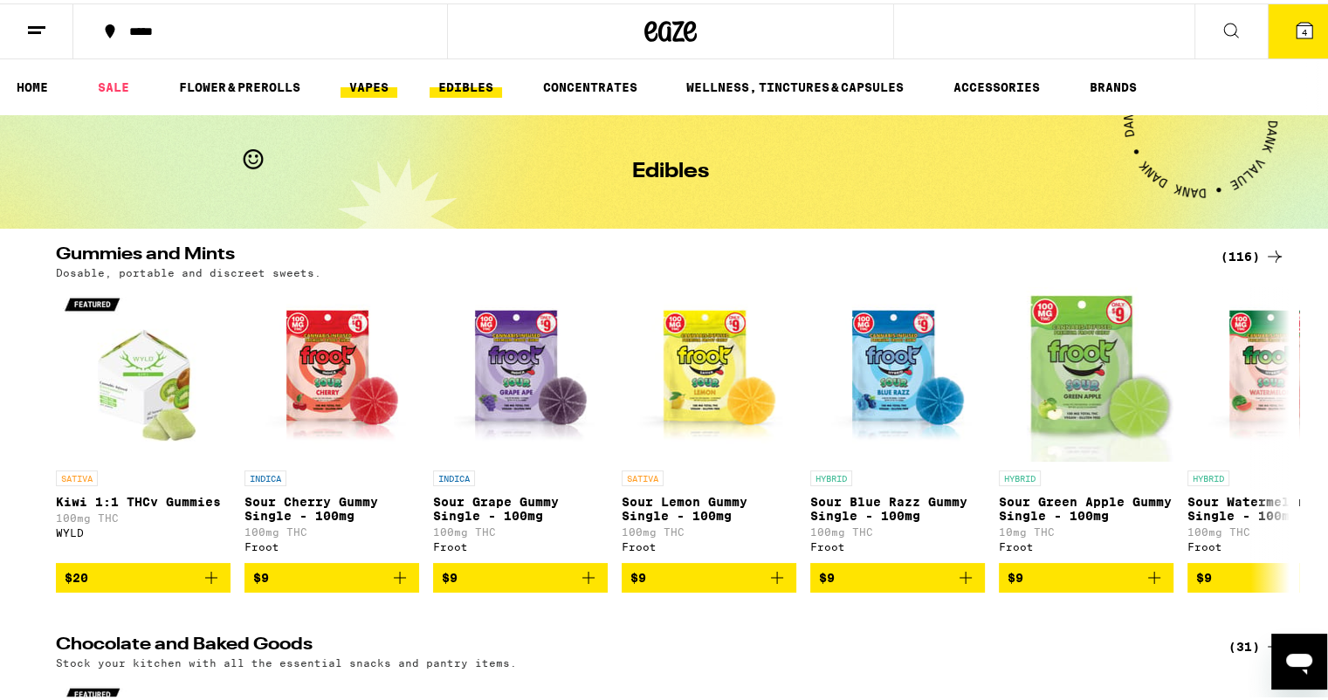
click at [348, 77] on link "VAPES" at bounding box center [369, 83] width 57 height 21
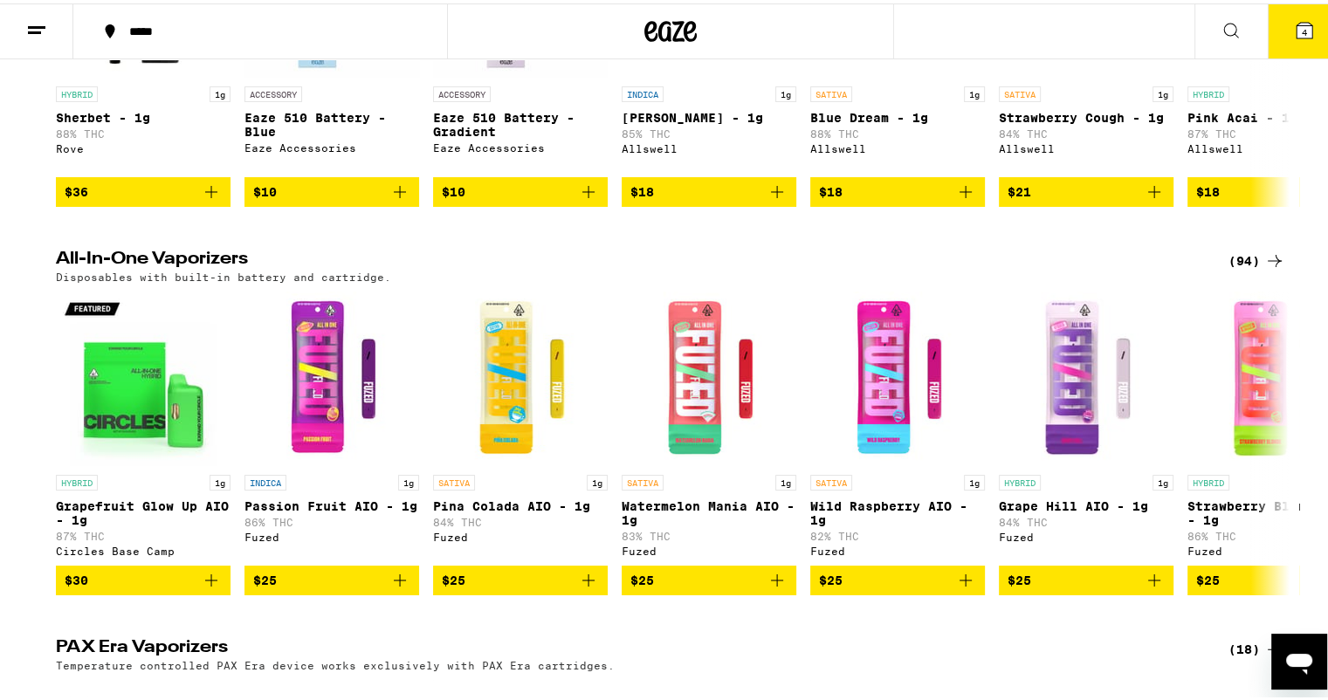
scroll to position [389, 0]
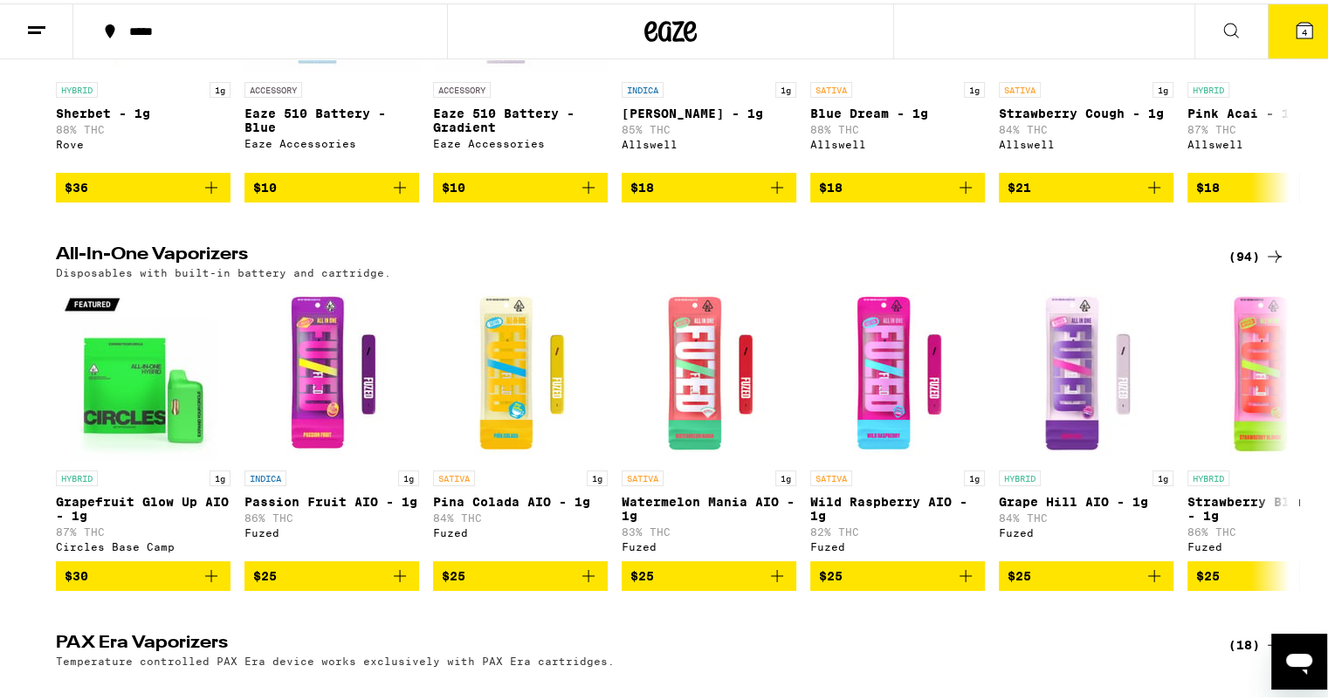
click at [1238, 263] on div "(94)" at bounding box center [1257, 253] width 57 height 21
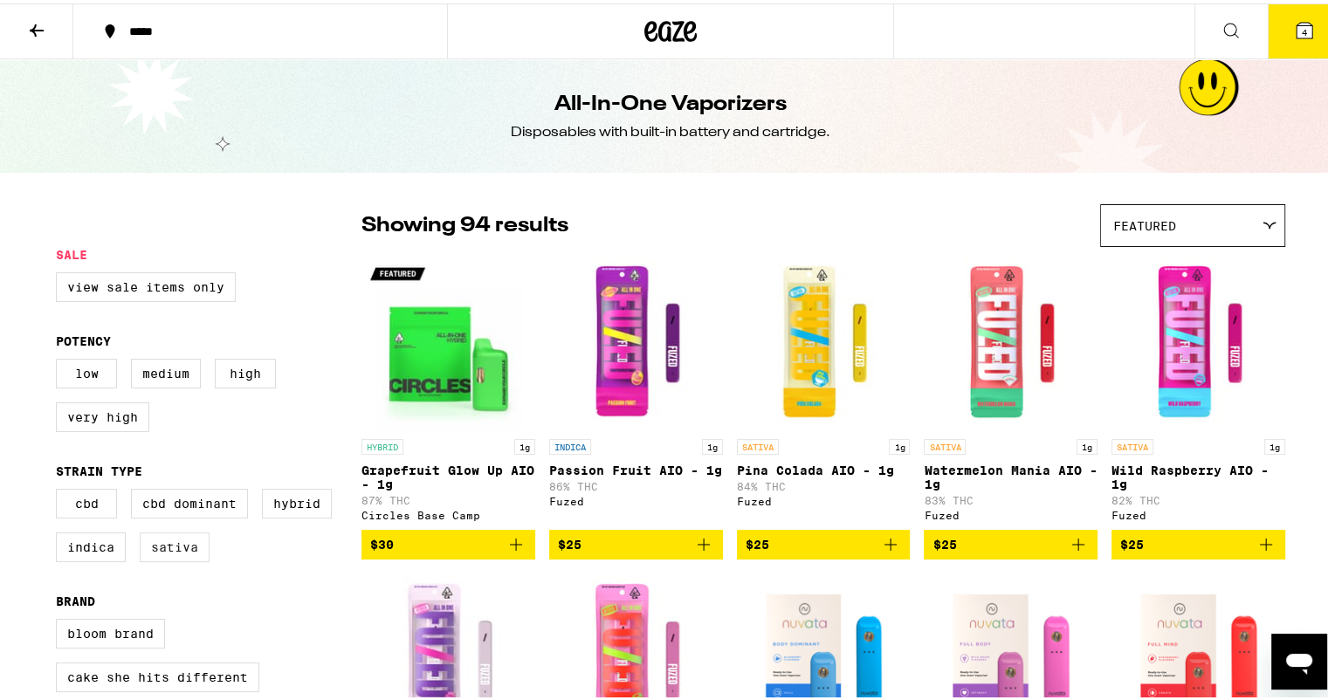
click at [187, 559] on label "Sativa" at bounding box center [175, 544] width 70 height 30
click at [60, 489] on input "Sativa" at bounding box center [59, 488] width 1 height 1
checkbox input "true"
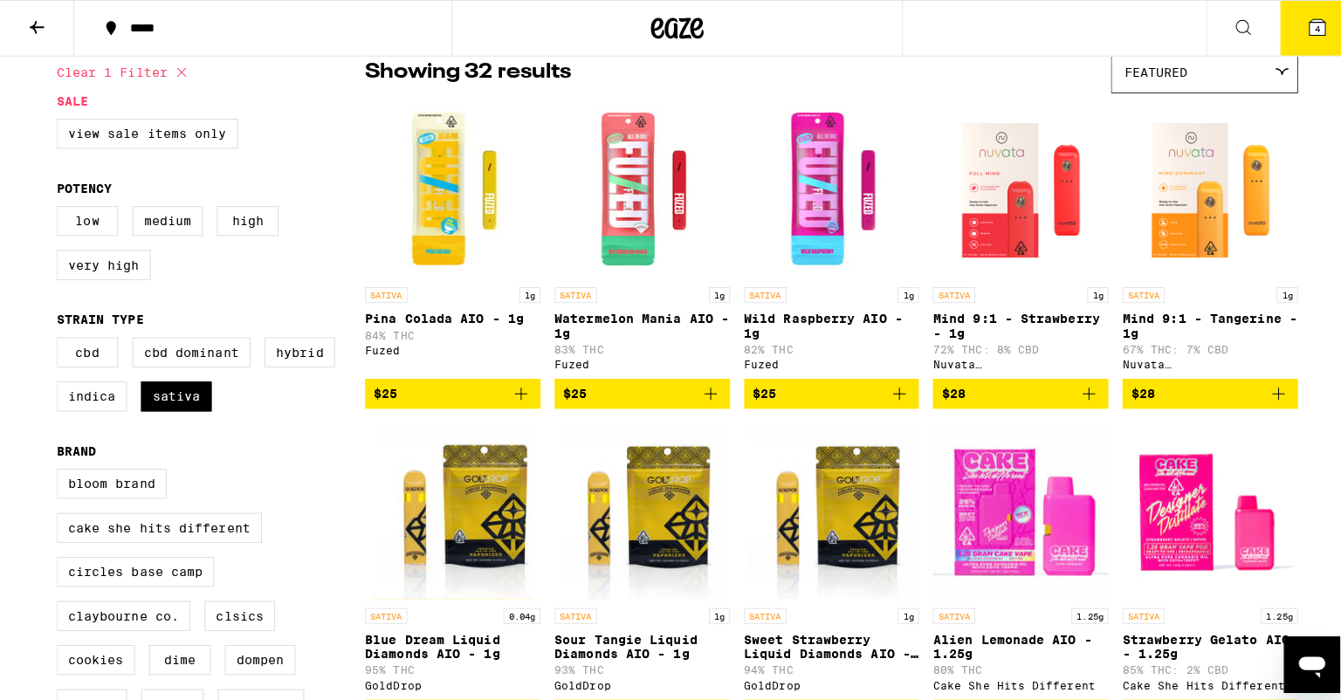
scroll to position [118, 0]
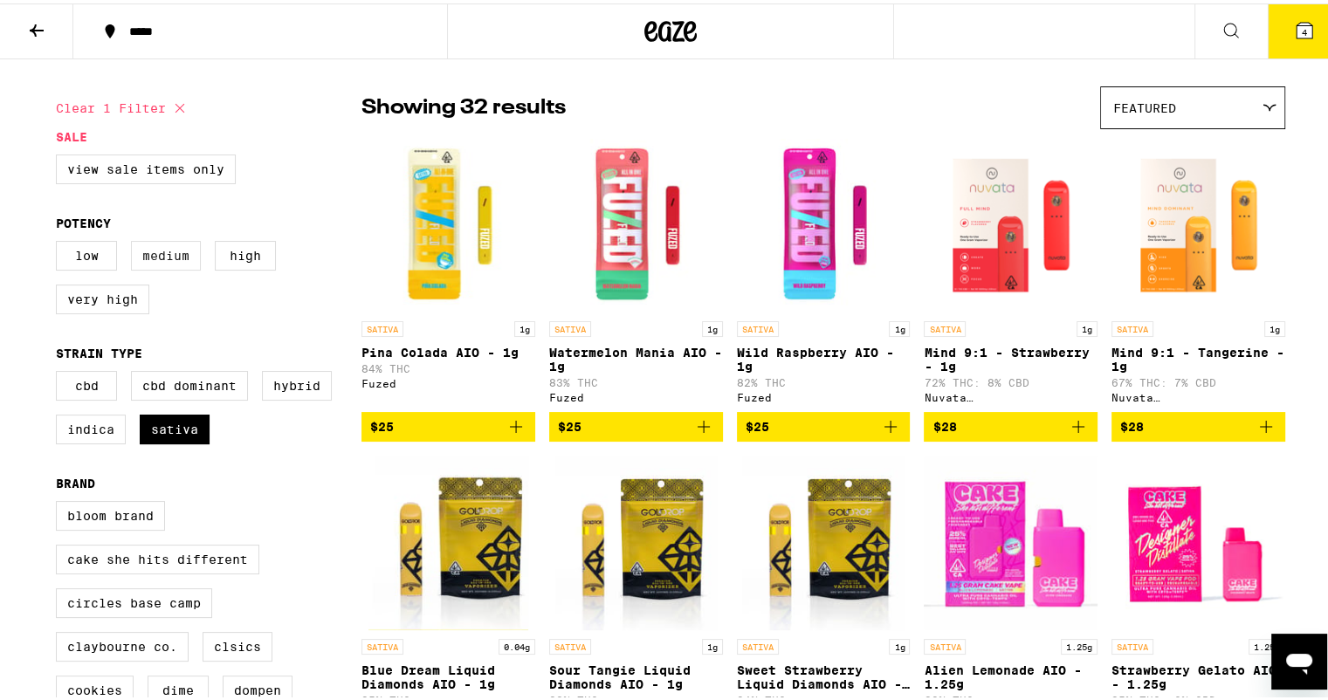
click at [172, 266] on label "Medium" at bounding box center [166, 253] width 70 height 30
click at [60, 241] on input "Medium" at bounding box center [59, 240] width 1 height 1
checkbox input "true"
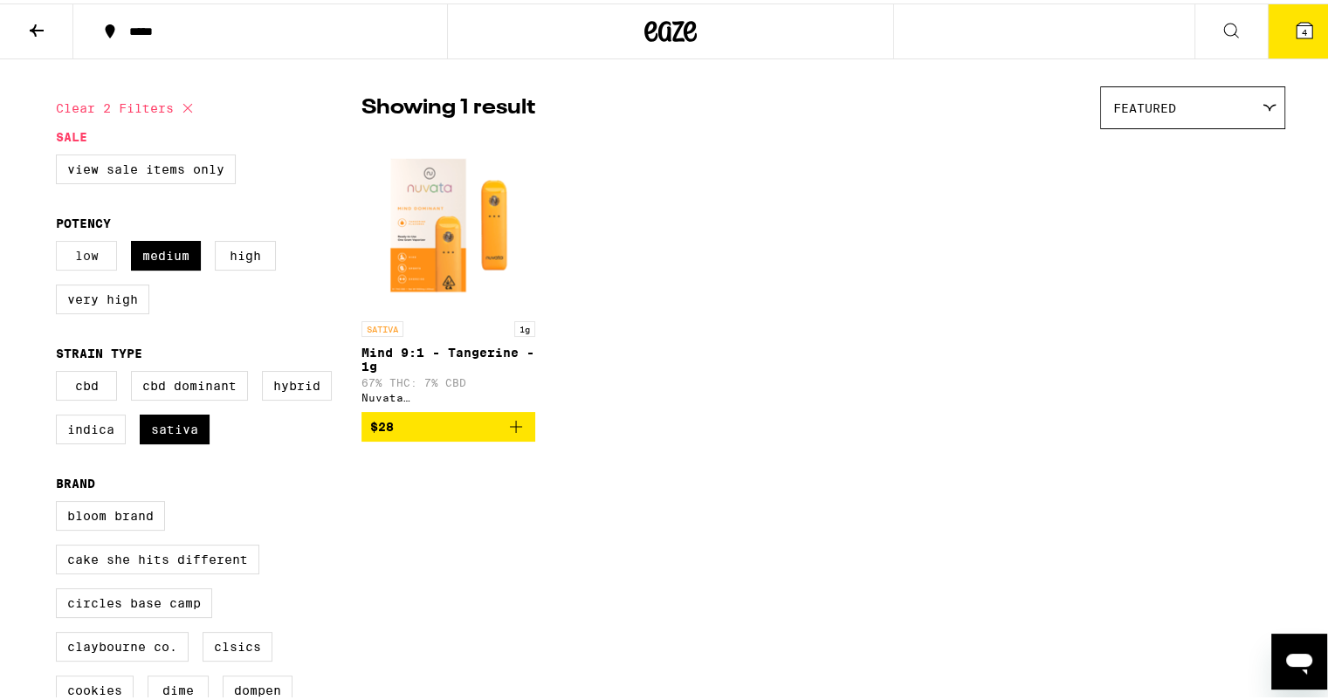
click at [86, 260] on label "Low" at bounding box center [86, 253] width 61 height 30
click at [60, 241] on input "Low" at bounding box center [59, 240] width 1 height 1
checkbox input "true"
click at [155, 262] on label "Medium" at bounding box center [166, 253] width 70 height 30
click at [60, 241] on input "Medium" at bounding box center [59, 240] width 1 height 1
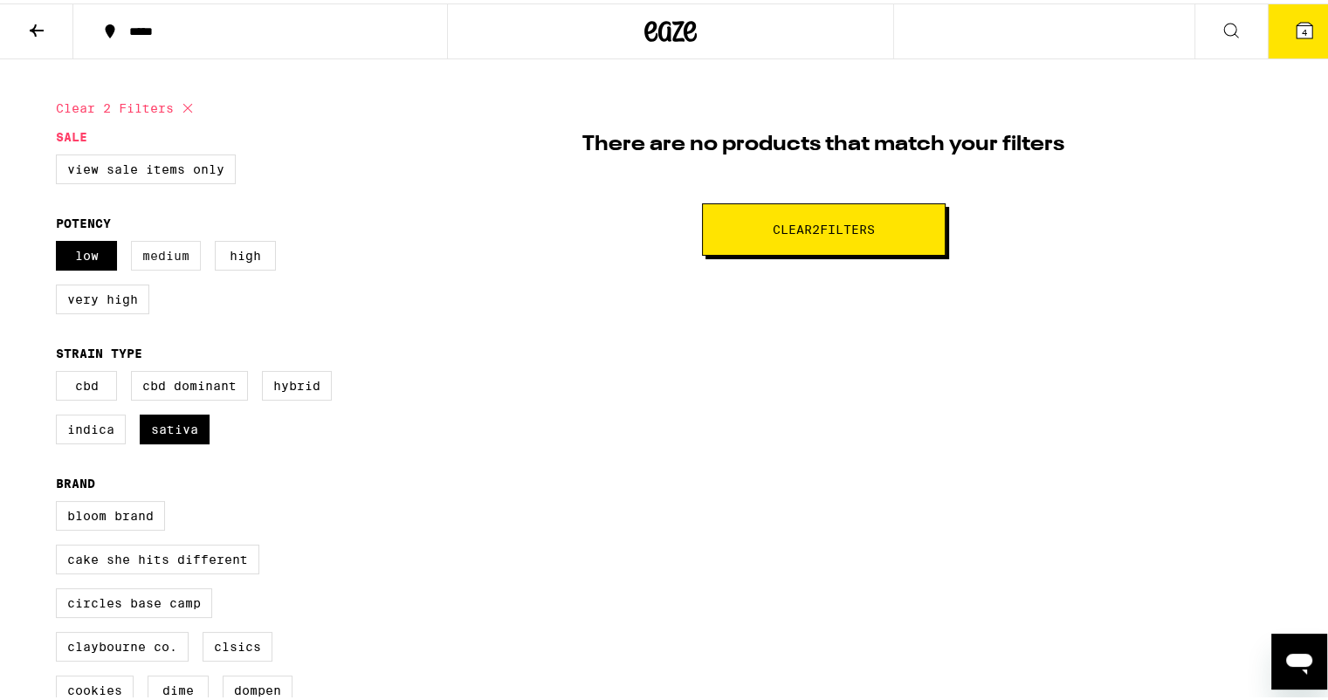
click at [138, 265] on label "Medium" at bounding box center [166, 253] width 70 height 30
click at [60, 241] on input "Medium" at bounding box center [59, 240] width 1 height 1
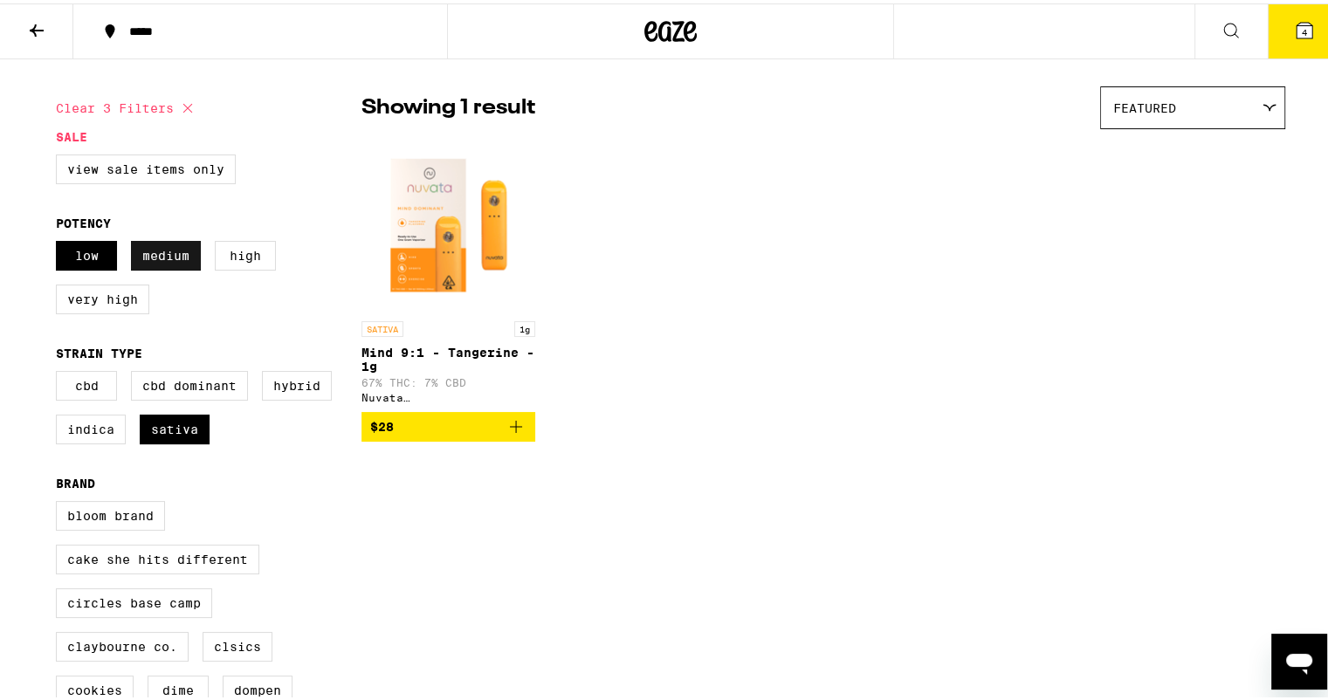
click at [164, 267] on label "Medium" at bounding box center [166, 253] width 70 height 30
click at [60, 241] on input "Medium" at bounding box center [59, 240] width 1 height 1
checkbox input "false"
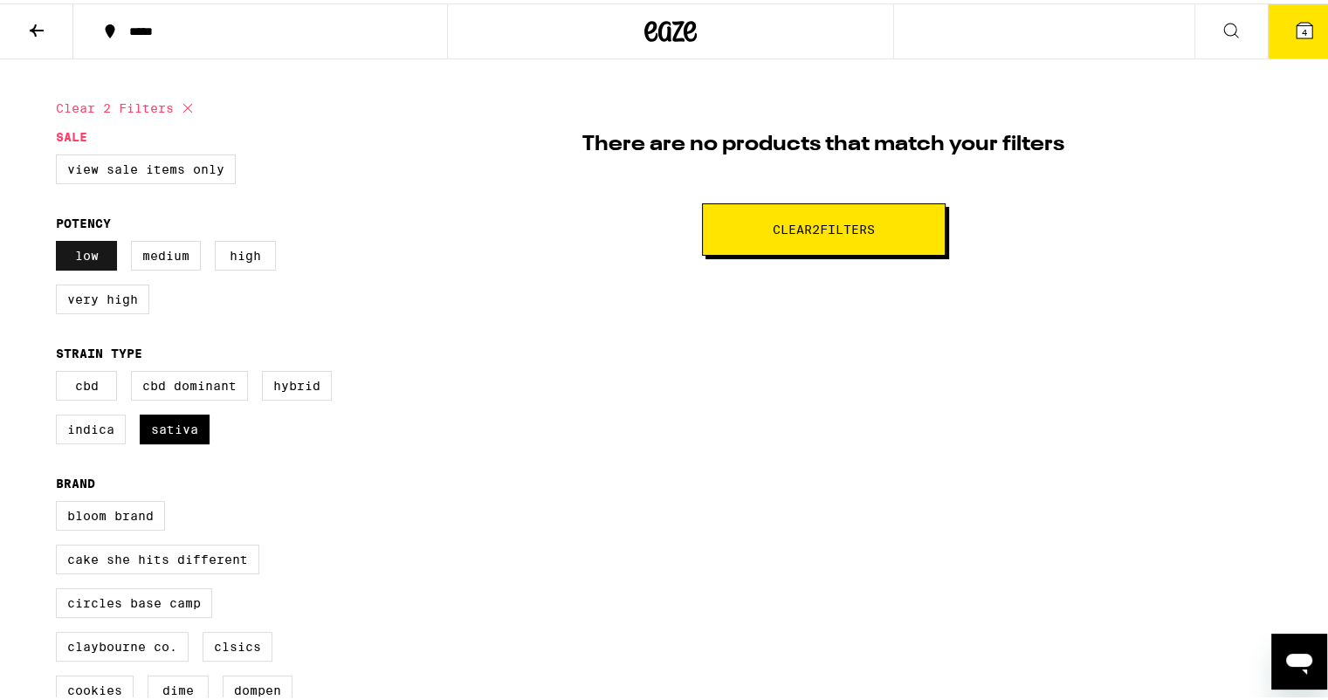
click at [96, 262] on label "Low" at bounding box center [86, 253] width 61 height 30
click at [60, 241] on input "Low" at bounding box center [59, 240] width 1 height 1
checkbox input "false"
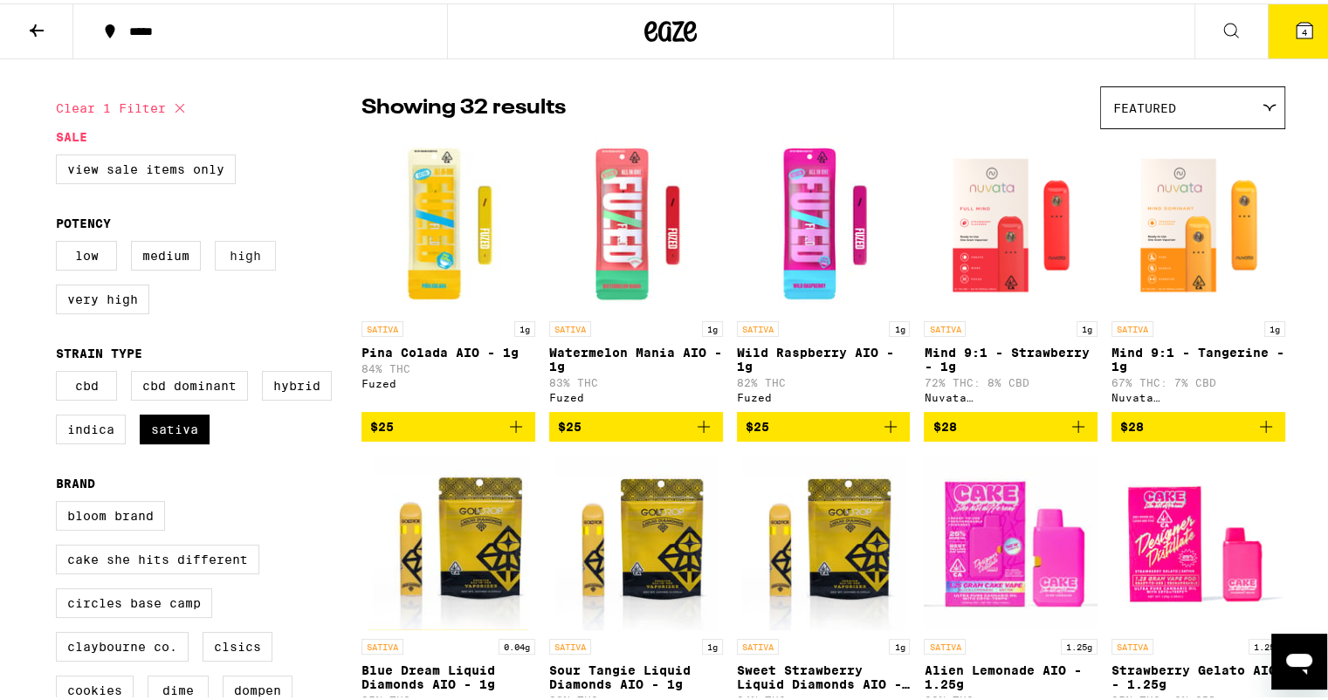
click at [224, 252] on label "High" at bounding box center [245, 253] width 61 height 30
click at [60, 241] on input "High" at bounding box center [59, 240] width 1 height 1
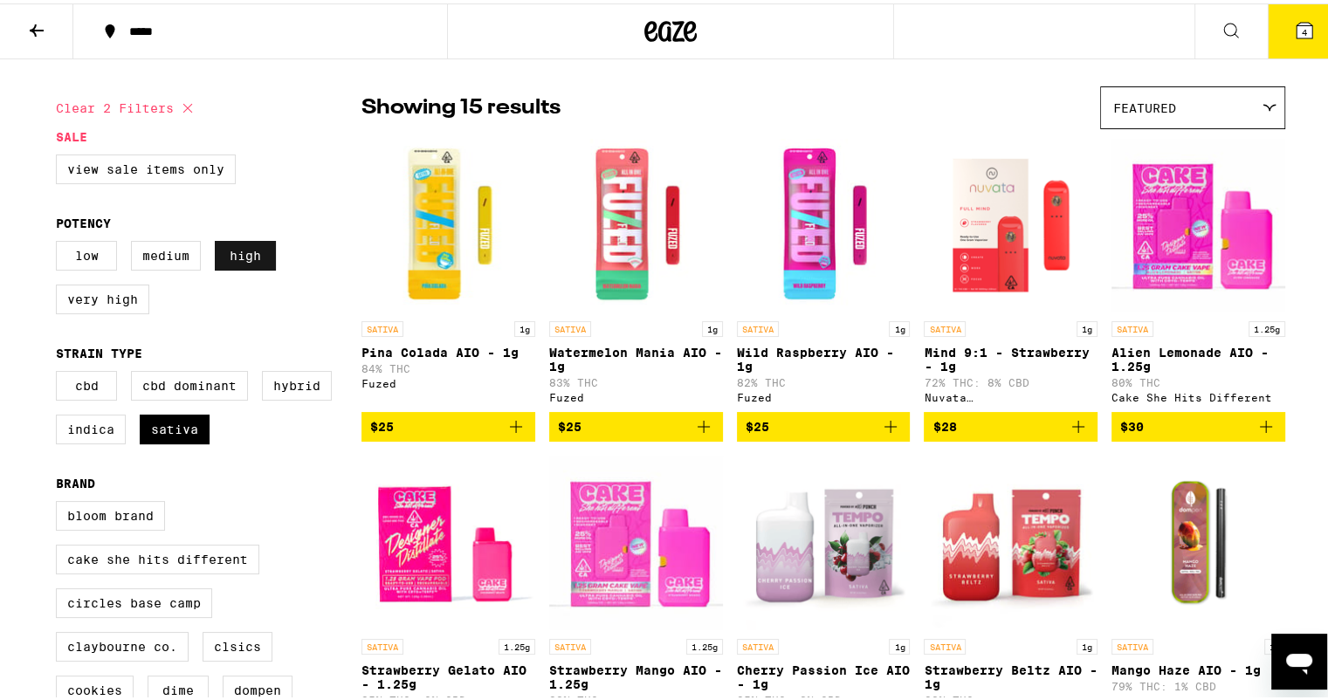
click at [233, 259] on label "High" at bounding box center [245, 253] width 61 height 30
click at [60, 241] on input "High" at bounding box center [59, 240] width 1 height 1
checkbox input "false"
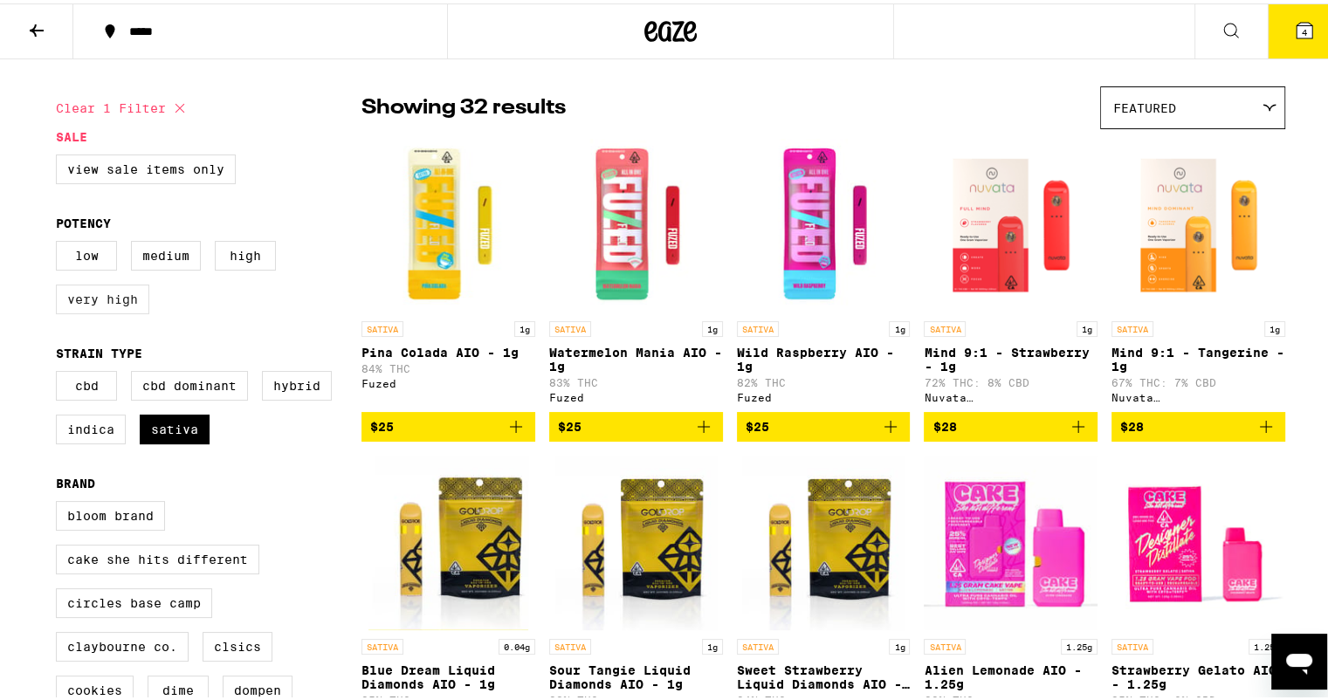
click at [120, 294] on label "Very High" at bounding box center [102, 296] width 93 height 30
click at [60, 241] on input "Very High" at bounding box center [59, 240] width 1 height 1
checkbox input "true"
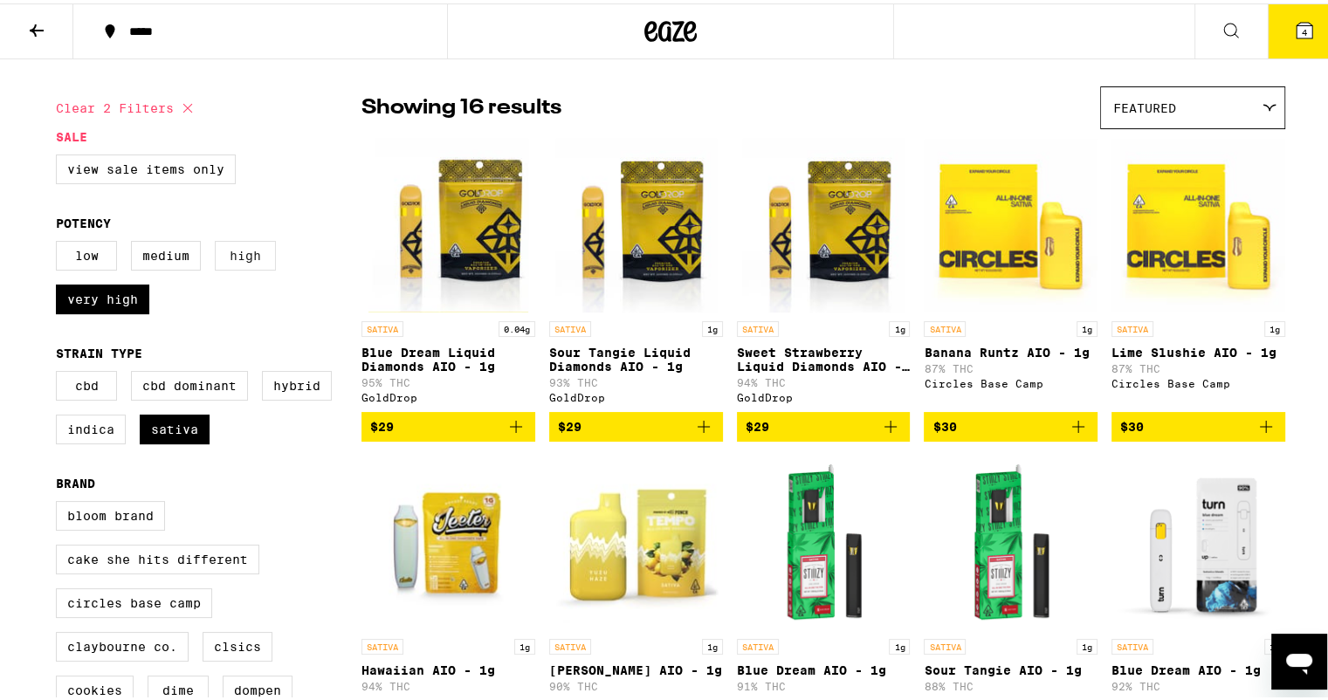
click at [252, 256] on label "High" at bounding box center [245, 253] width 61 height 30
click at [60, 241] on input "High" at bounding box center [59, 240] width 1 height 1
checkbox input "true"
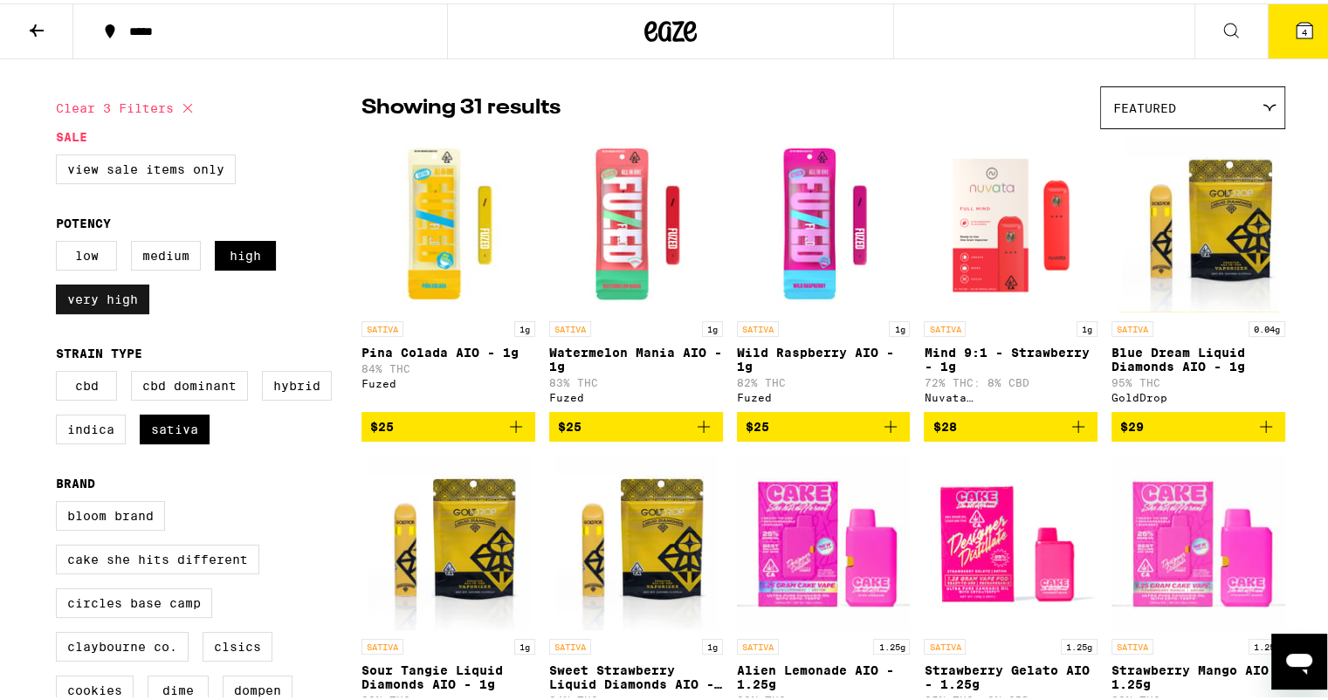
click at [126, 311] on label "Very High" at bounding box center [102, 296] width 93 height 30
click at [60, 241] on input "Very High" at bounding box center [59, 240] width 1 height 1
checkbox input "false"
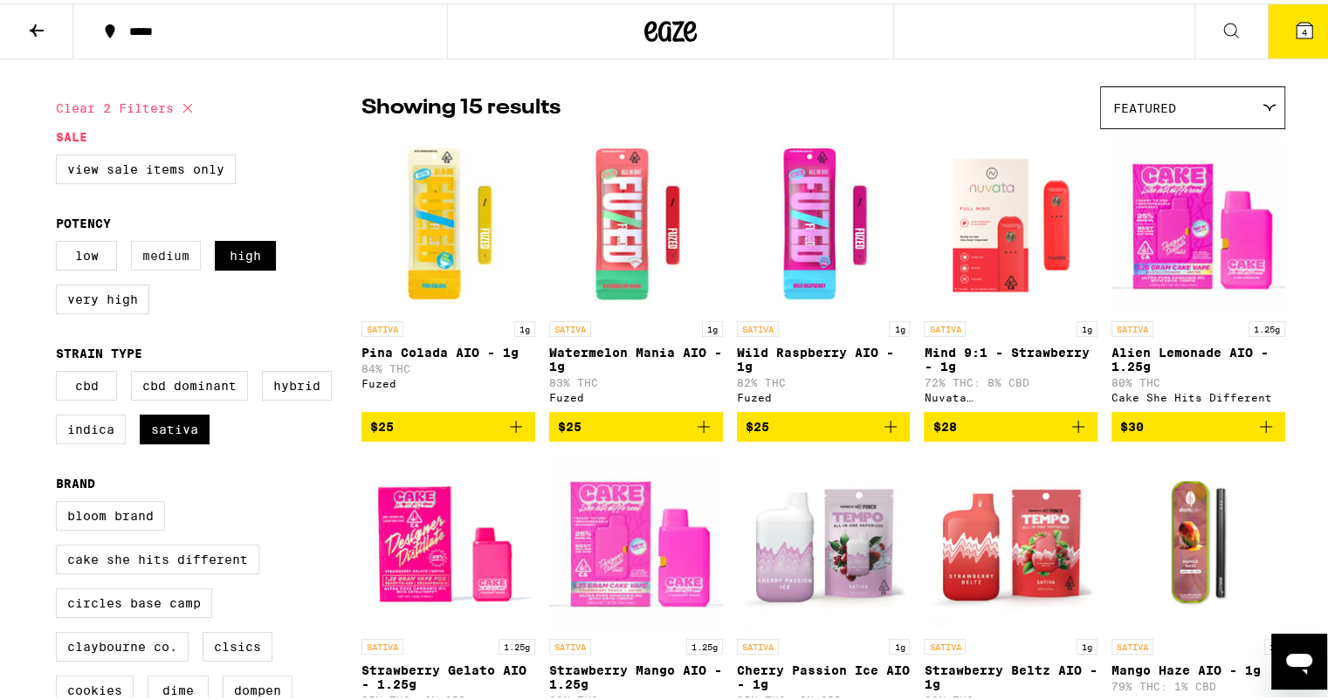
click at [143, 266] on label "Medium" at bounding box center [166, 253] width 70 height 30
click at [60, 241] on input "Medium" at bounding box center [59, 240] width 1 height 1
checkbox input "true"
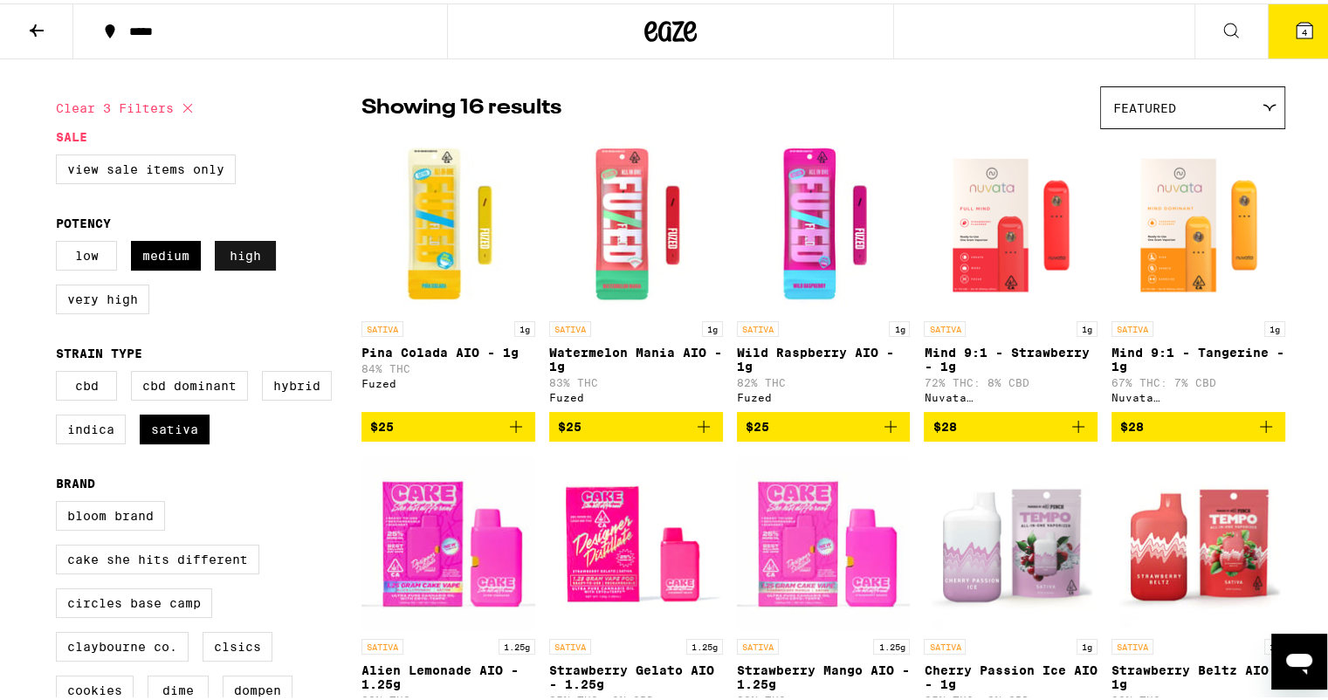
click at [224, 248] on label "High" at bounding box center [245, 253] width 61 height 30
click at [60, 241] on input "High" at bounding box center [59, 240] width 1 height 1
checkbox input "false"
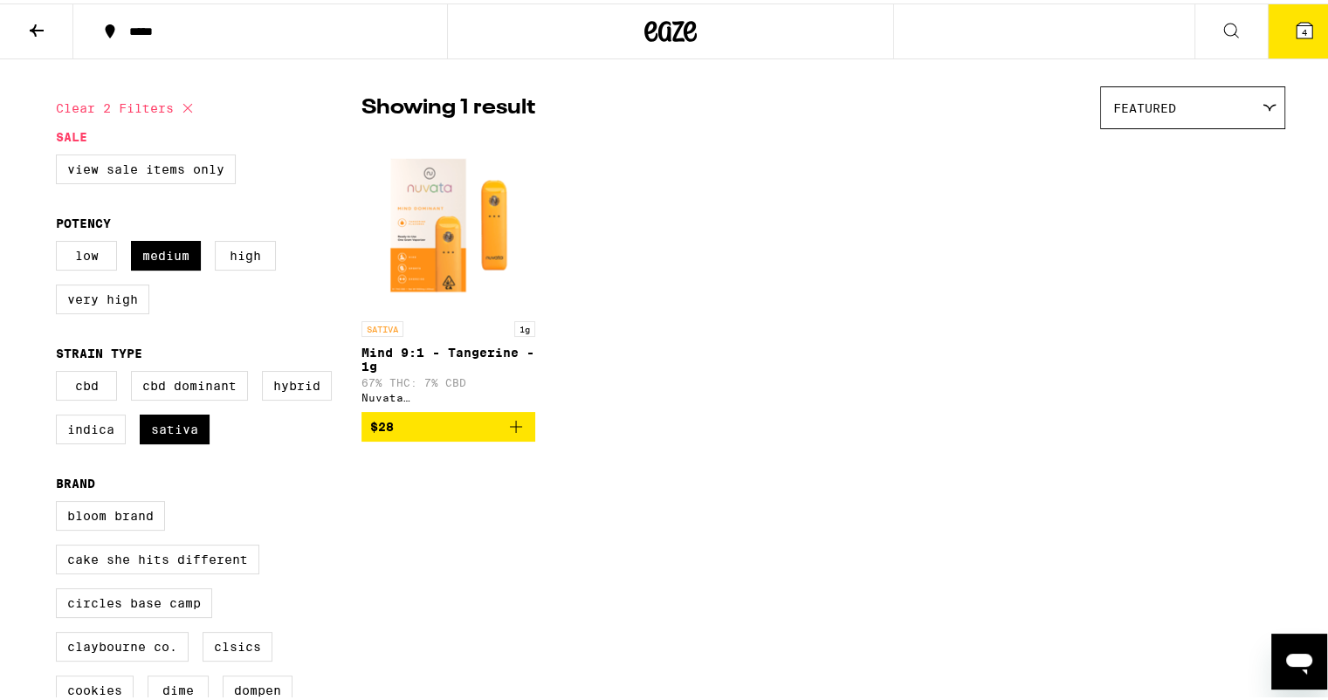
click at [489, 434] on span "$28" at bounding box center [448, 423] width 156 height 21
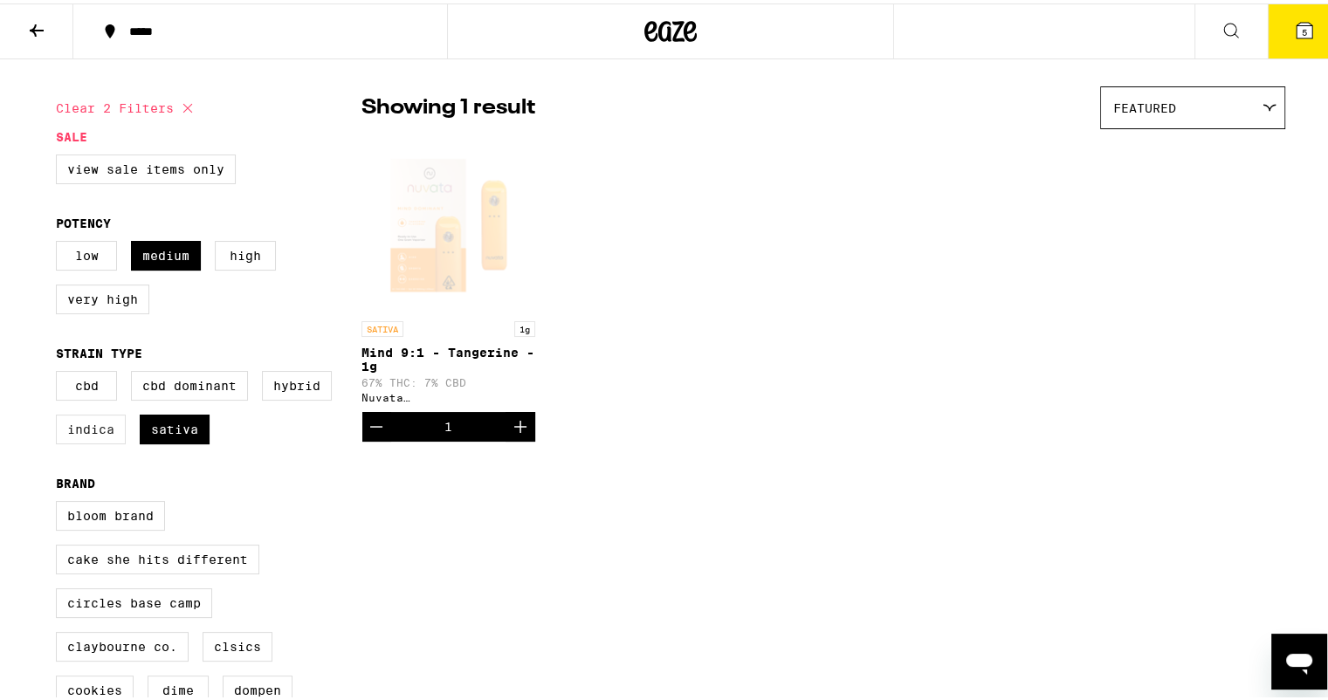
click at [91, 441] on label "Indica" at bounding box center [91, 426] width 70 height 30
click at [60, 371] on input "Indica" at bounding box center [59, 370] width 1 height 1
checkbox input "true"
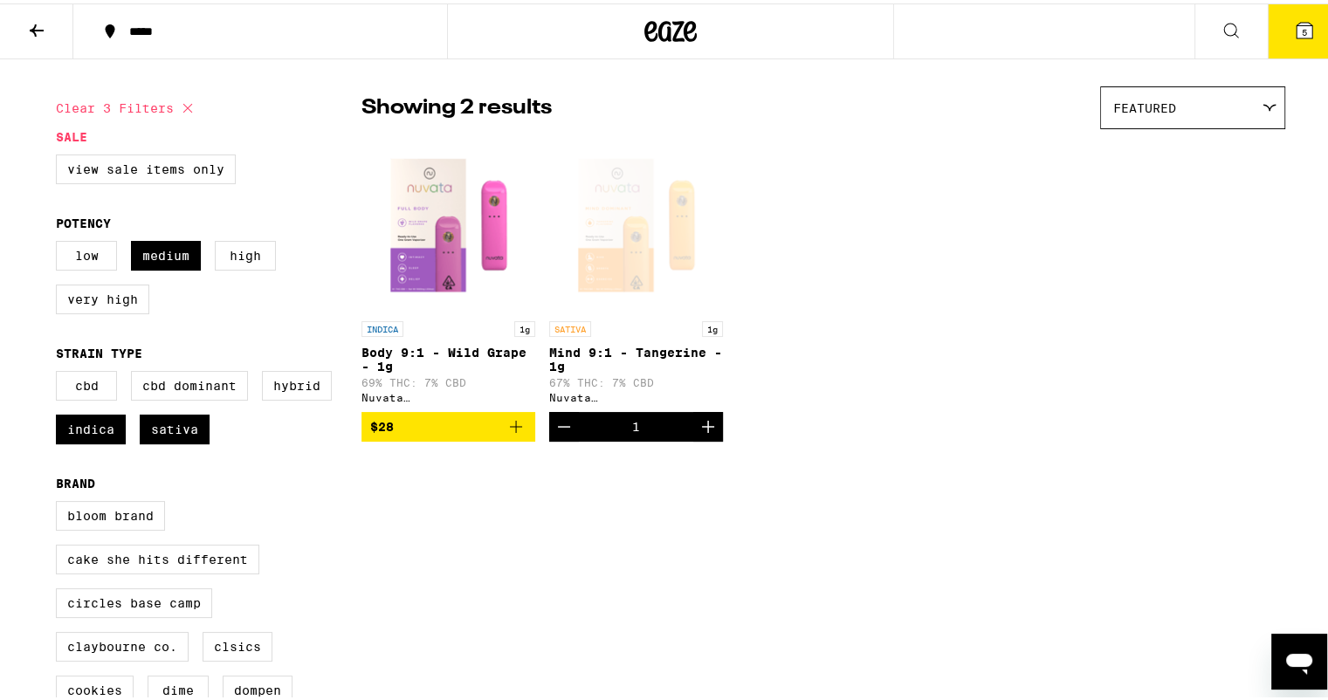
click at [426, 434] on span "$28" at bounding box center [448, 423] width 156 height 21
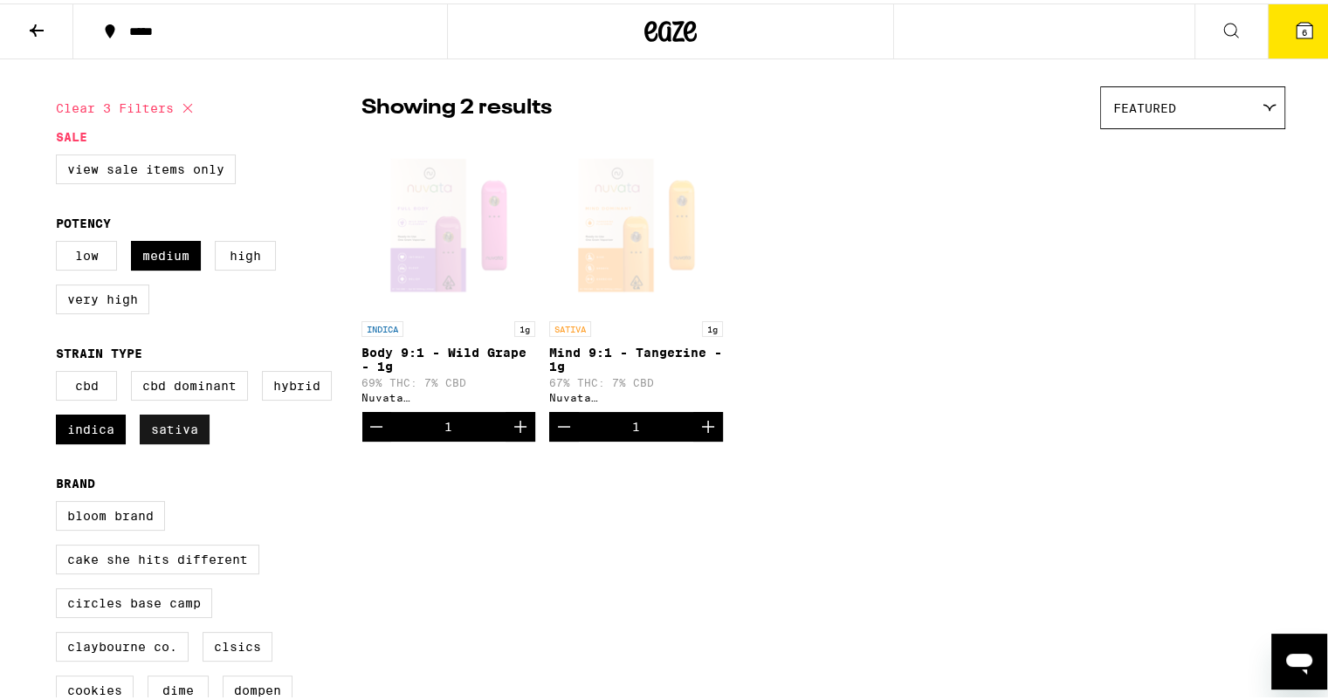
click at [194, 441] on label "Sativa" at bounding box center [175, 426] width 70 height 30
click at [60, 371] on input "Sativa" at bounding box center [59, 370] width 1 height 1
checkbox input "false"
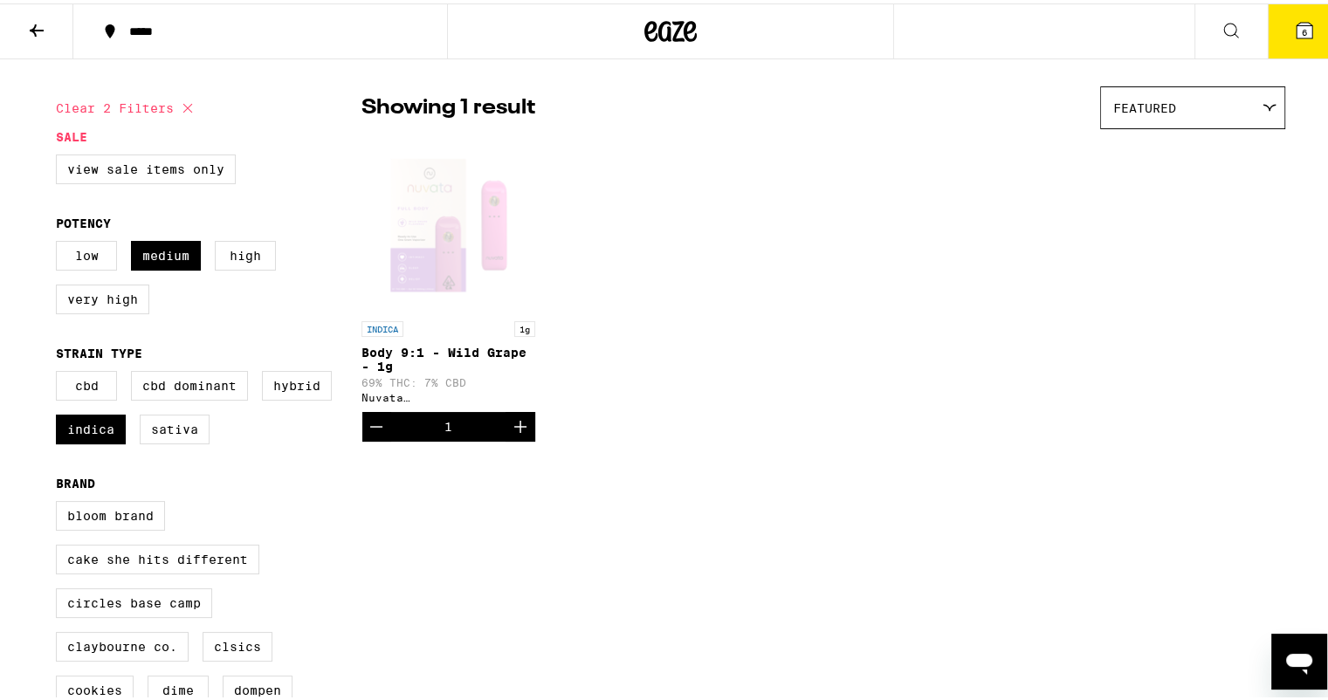
click at [1302, 26] on span "6" at bounding box center [1304, 29] width 5 height 10
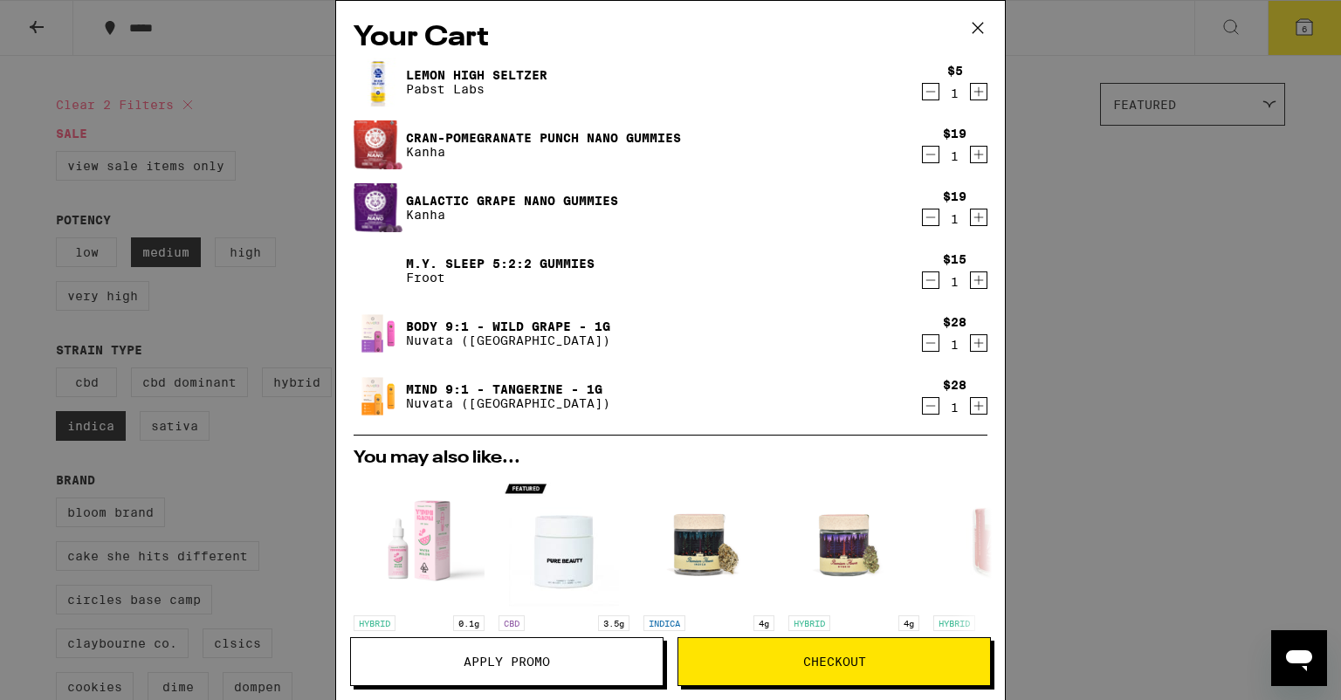
click at [1119, 476] on div "Your Cart Lemon High [PERSON_NAME] [PERSON_NAME] Labs $5 1 Cran-Pomegranate Pun…" at bounding box center [670, 350] width 1341 height 700
